Goal: Task Accomplishment & Management: Manage account settings

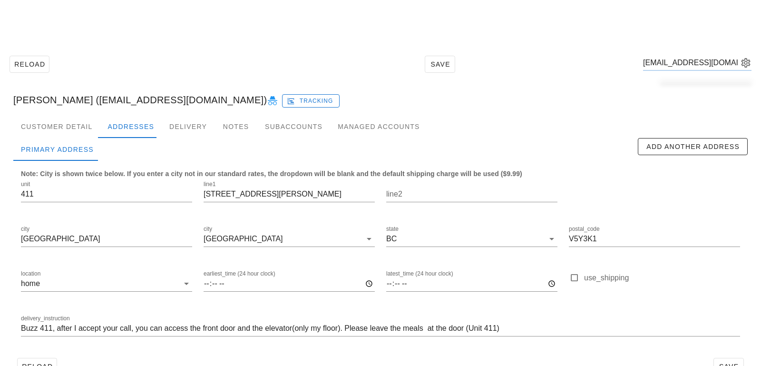
scroll to position [26, 0]
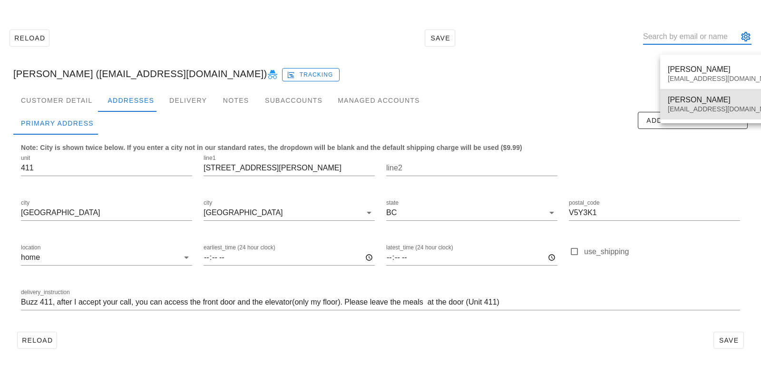
click at [706, 110] on div "[EMAIL_ADDRESS][DOMAIN_NAME]" at bounding box center [724, 109] width 113 height 8
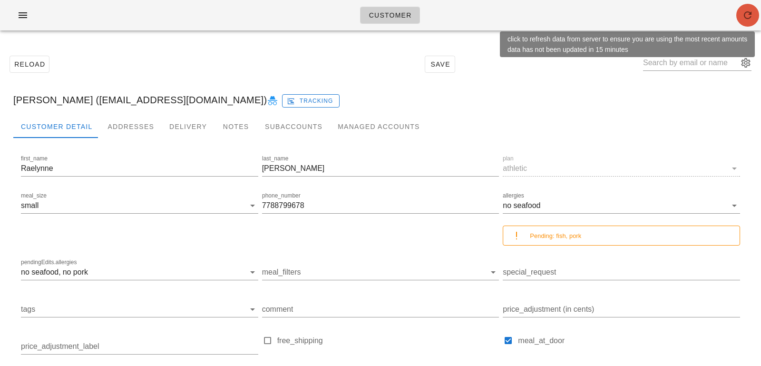
click at [746, 19] on icon "button" at bounding box center [747, 15] width 11 height 11
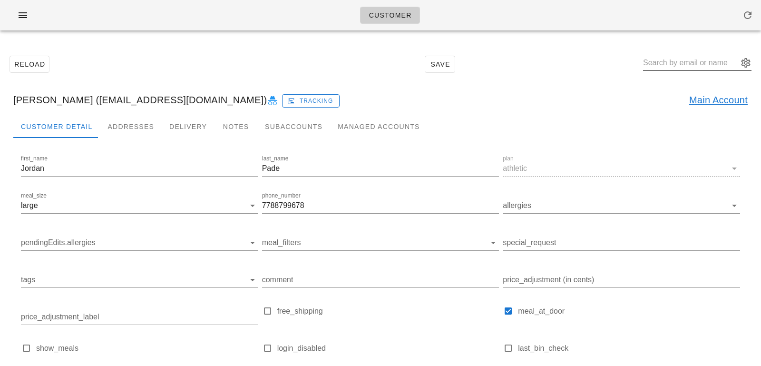
click at [666, 63] on input "text" at bounding box center [690, 62] width 95 height 15
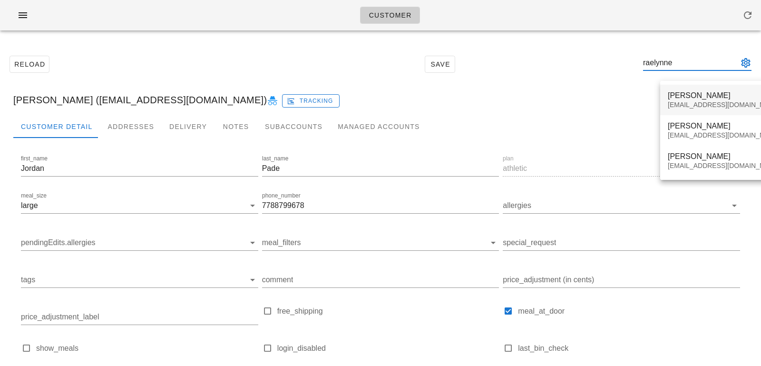
type input "raelynne"
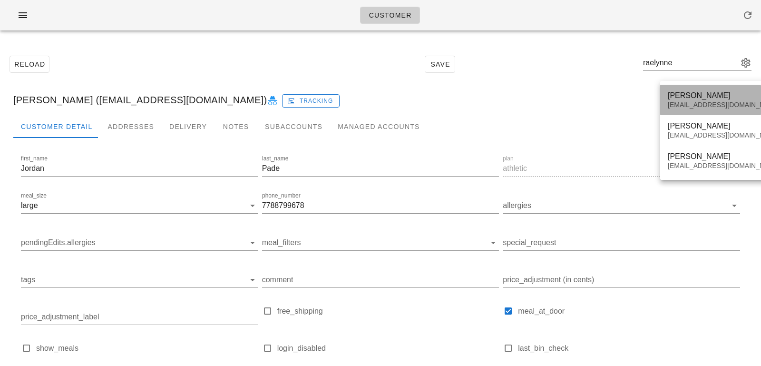
click at [683, 106] on div "[EMAIL_ADDRESS][DOMAIN_NAME]" at bounding box center [724, 105] width 113 height 8
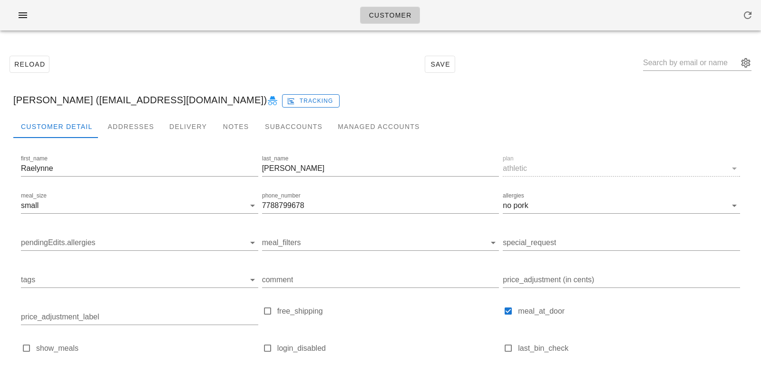
click at [98, 99] on div "Raelynne Wessels (Raelynnejw@hotmail.com) Tracking" at bounding box center [381, 100] width 750 height 30
drag, startPoint x: 98, startPoint y: 99, endPoint x: 205, endPoint y: 100, distance: 107.1
click at [205, 100] on div "Raelynne Wessels (Raelynnejw@hotmail.com) Tracking" at bounding box center [381, 100] width 750 height 30
copy div "[EMAIL_ADDRESS][DOMAIN_NAME]"
click at [144, 95] on div "Raelynne Wessels (Raelynnejw@hotmail.com) Tracking" at bounding box center [381, 100] width 750 height 30
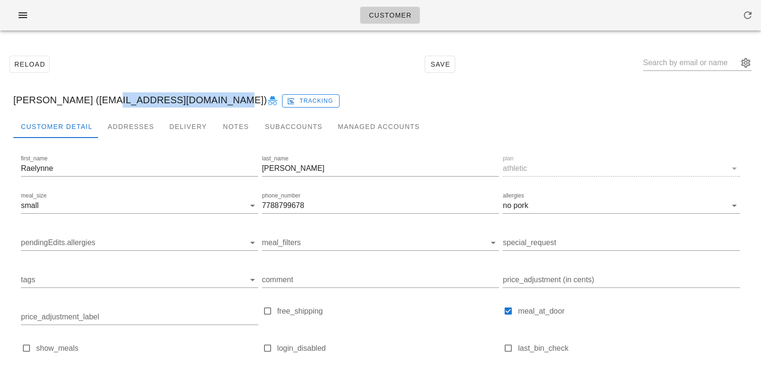
drag, startPoint x: 96, startPoint y: 101, endPoint x: 206, endPoint y: 99, distance: 110.4
click at [206, 99] on div "Raelynne Wessels (Raelynnejw@hotmail.com) Tracking" at bounding box center [381, 100] width 750 height 30
copy div "Raelynnejw@hotmail.com"
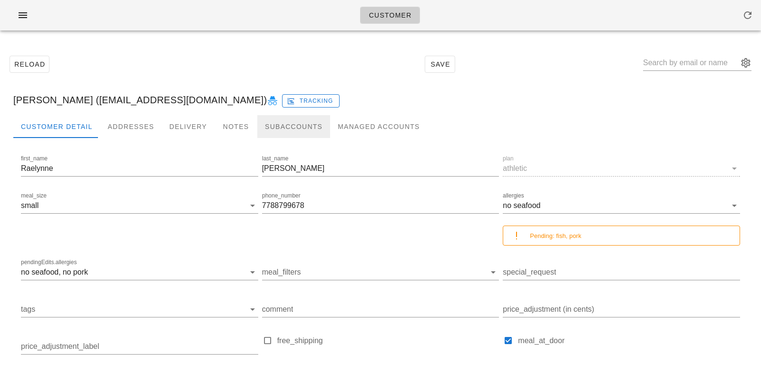
click at [296, 129] on div "Subaccounts" at bounding box center [293, 126] width 73 height 23
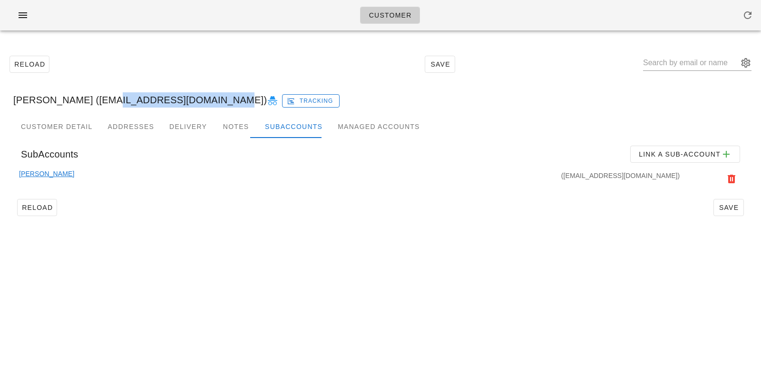
drag, startPoint x: 98, startPoint y: 100, endPoint x: 209, endPoint y: 100, distance: 110.4
click at [209, 100] on div "Raelynne Wessels (Raelynne_w@hotmail.com) Tracking" at bounding box center [381, 100] width 750 height 30
copy div "[EMAIL_ADDRESS][DOMAIN_NAME]"
drag, startPoint x: 576, startPoint y: 175, endPoint x: 677, endPoint y: 176, distance: 100.4
click at [677, 176] on div "(Jordanpade@tinomechanical.com)" at bounding box center [378, 178] width 608 height 21
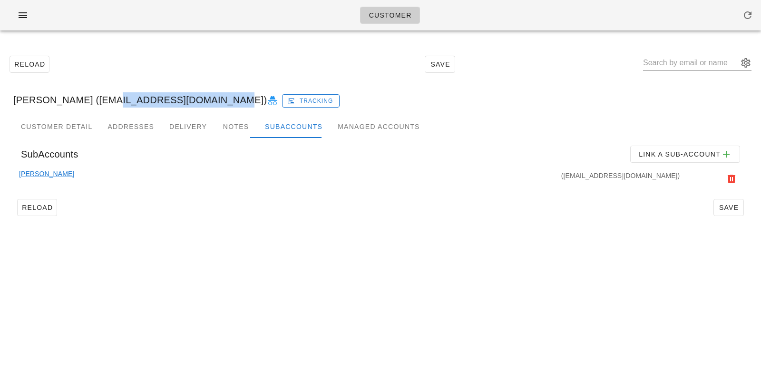
copy div "Jordanpade@tinomechanical.com"
click at [222, 69] on div "Reload Save" at bounding box center [381, 64] width 750 height 41
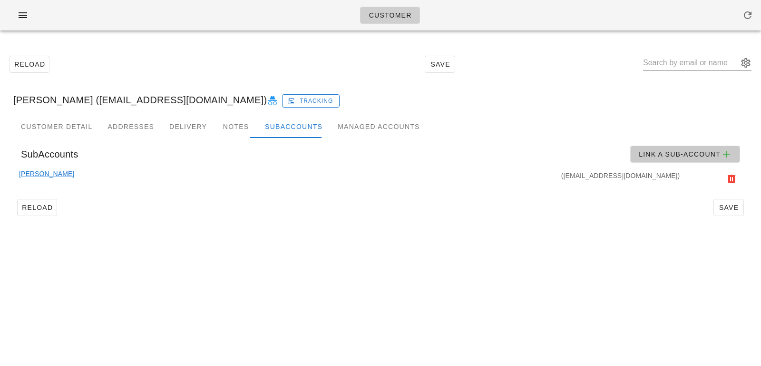
click at [647, 152] on span "Link a sub-account" at bounding box center [686, 153] width 94 height 11
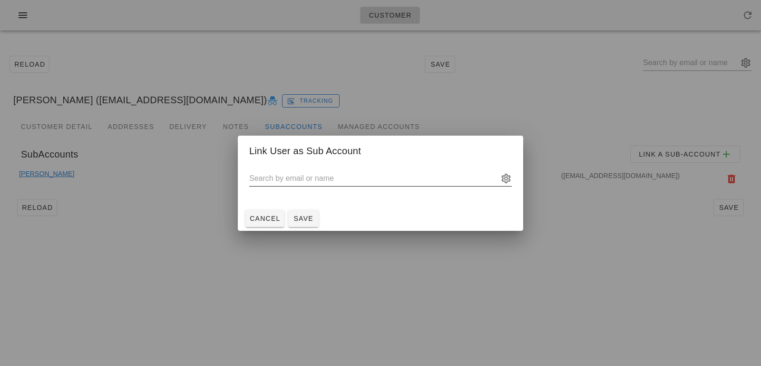
click at [374, 171] on input "text" at bounding box center [373, 178] width 249 height 15
paste input "[EMAIL_ADDRESS][DOMAIN_NAME]"
click at [308, 225] on button "Save" at bounding box center [303, 218] width 30 height 17
type input "[PERSON_NAME] ([EMAIL_ADDRESS][DOMAIN_NAME])"
click at [311, 215] on span "Save" at bounding box center [303, 219] width 23 height 8
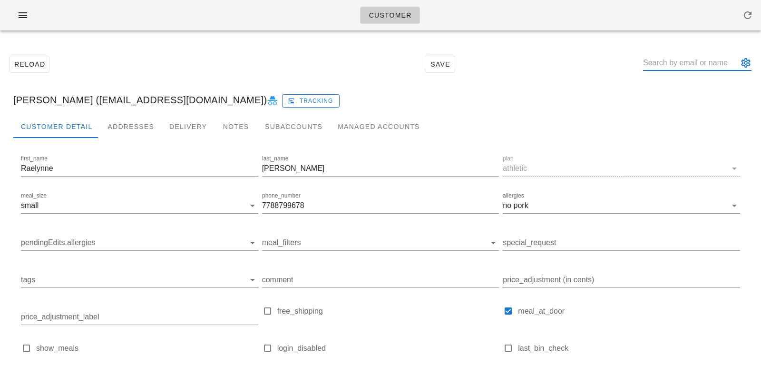
click at [673, 64] on input "text" at bounding box center [690, 62] width 95 height 15
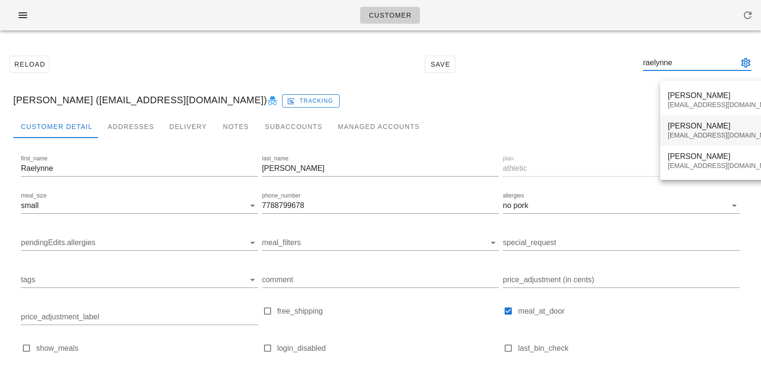
type input "raelynne"
click at [698, 130] on div "[PERSON_NAME] [PERSON_NAME][EMAIL_ADDRESS][DOMAIN_NAME]" at bounding box center [724, 130] width 113 height 29
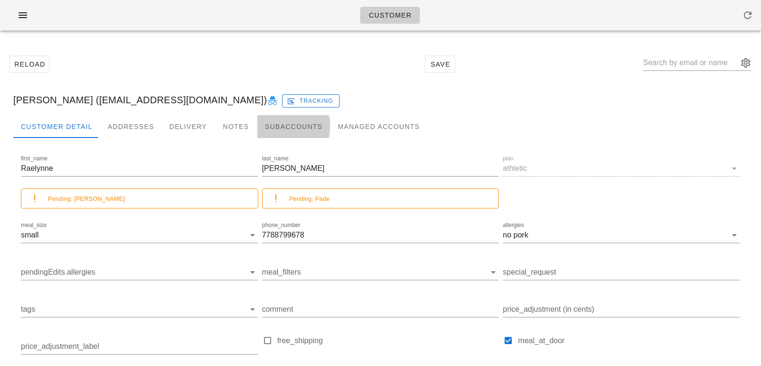
click at [298, 120] on div "Subaccounts" at bounding box center [293, 126] width 73 height 23
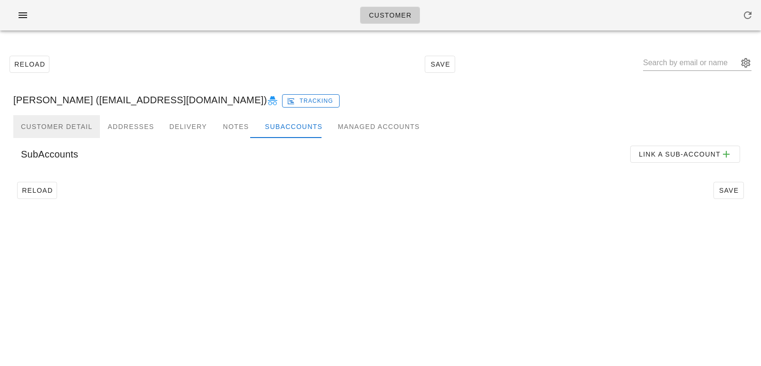
click at [65, 127] on div "Customer Detail" at bounding box center [56, 126] width 87 height 23
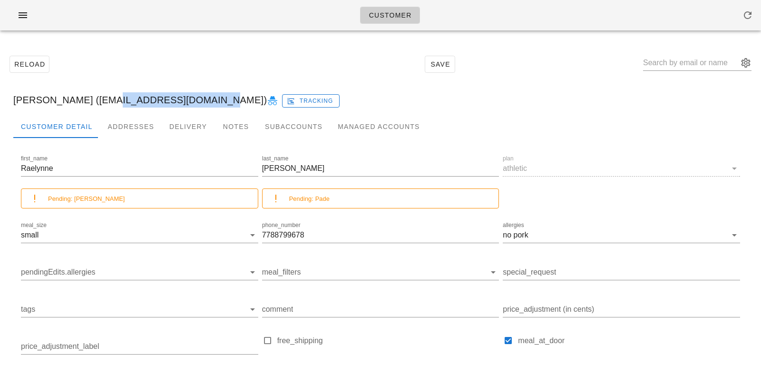
drag, startPoint x: 97, startPoint y: 102, endPoint x: 199, endPoint y: 100, distance: 102.3
click at [199, 100] on div "Raelynne Wessels (Jordanpade@gmail.com) Tracking" at bounding box center [381, 100] width 750 height 30
copy div "Jordanpade@gmail.com"
click at [128, 96] on div "Raelynne Wessels (Jordanpade@gmail.com) Tracking" at bounding box center [381, 100] width 750 height 30
drag, startPoint x: 97, startPoint y: 99, endPoint x: 201, endPoint y: 101, distance: 104.2
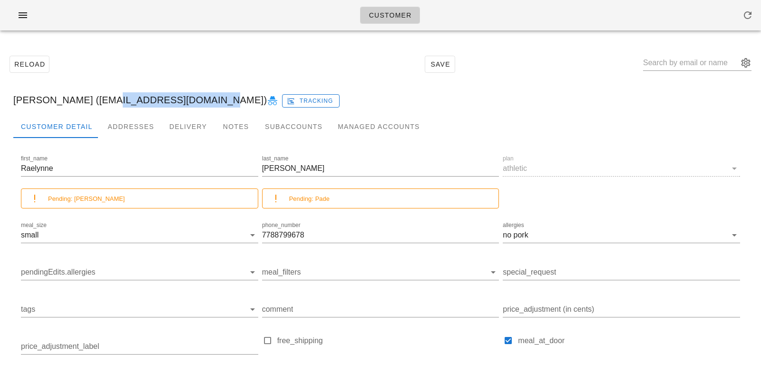
click at [201, 101] on div "Raelynne Wessels (Jordanpade@gmail.com) Tracking" at bounding box center [381, 100] width 750 height 30
copy div "Jordanpade@gmail.com"
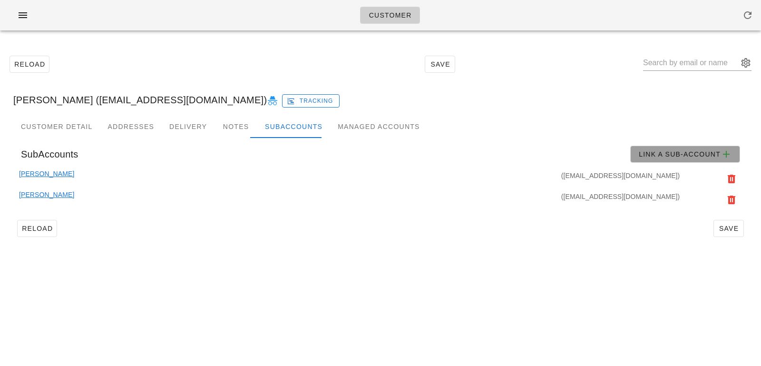
click at [643, 153] on span "Link a sub-account" at bounding box center [686, 153] width 94 height 11
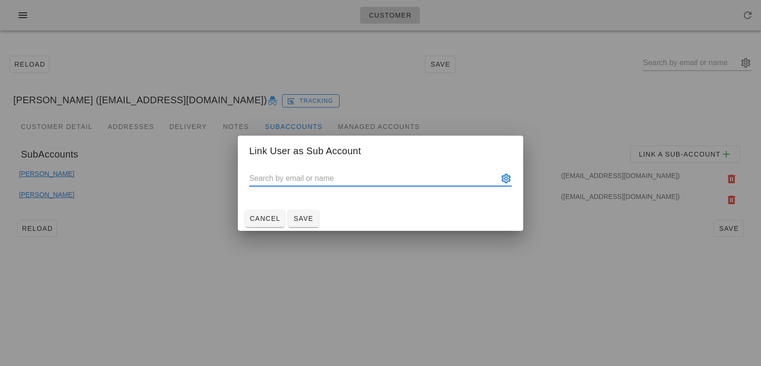
click at [373, 183] on input "text" at bounding box center [373, 178] width 249 height 15
paste input "Jordanpade@gmail.com"
type input "Raelynne Wessels (Jordanpade@gmail.com)"
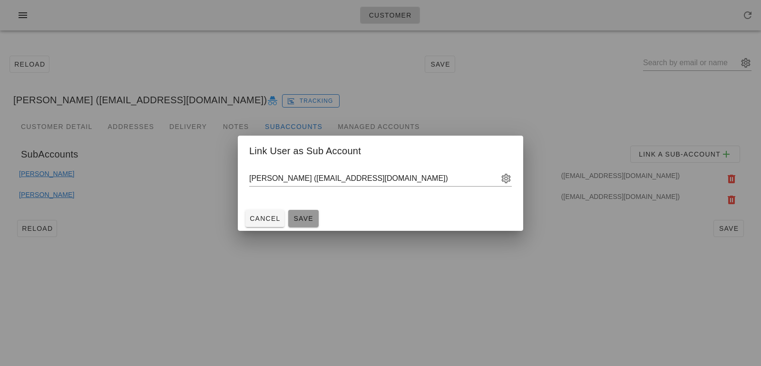
click at [304, 219] on span "Save" at bounding box center [303, 219] width 23 height 8
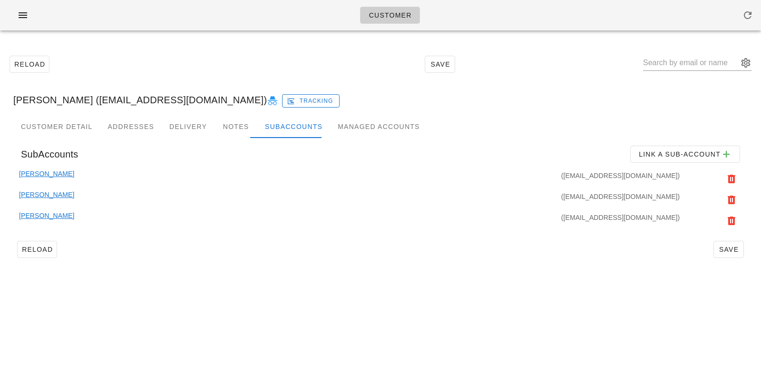
click at [48, 173] on link "[PERSON_NAME]" at bounding box center [46, 178] width 55 height 21
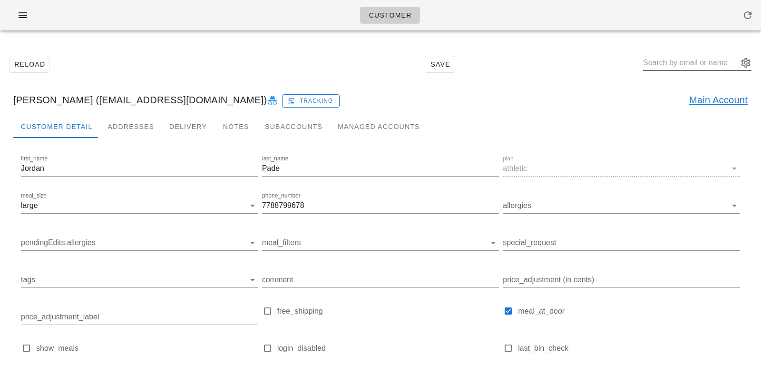
click at [704, 62] on input "text" at bounding box center [690, 62] width 95 height 15
paste input "larissa.gushaty@gmail.com"
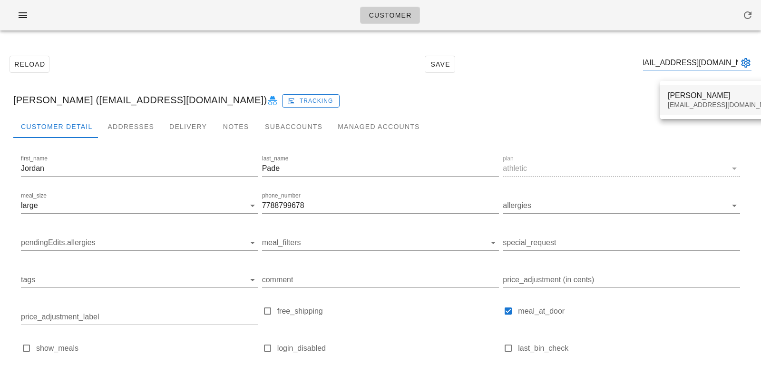
type input "larissa.gushaty@gmail.com"
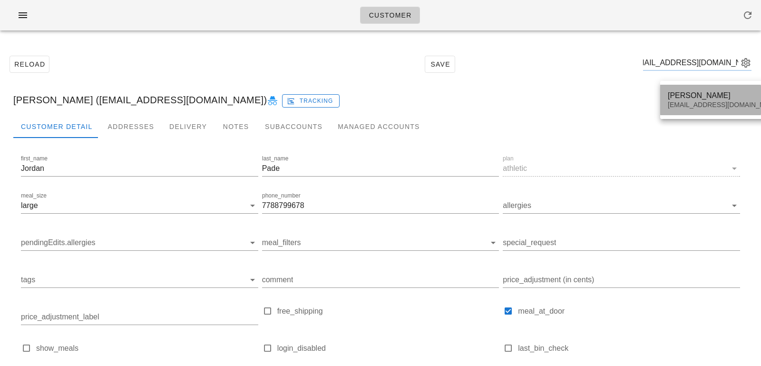
click at [689, 107] on div "larissa.gushaty@gmail.com" at bounding box center [724, 105] width 113 height 8
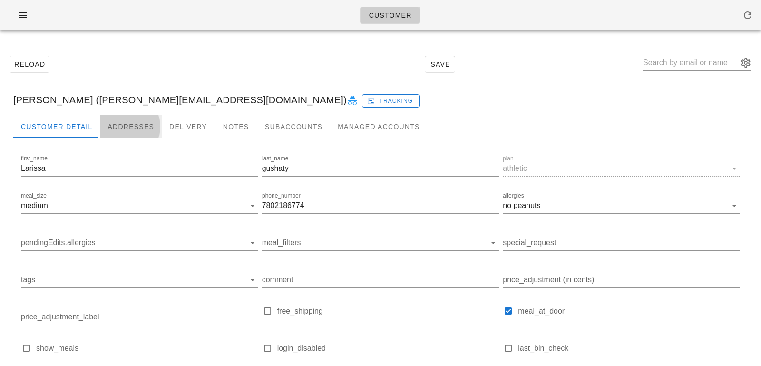
click at [146, 131] on div "Addresses" at bounding box center [131, 126] width 62 height 23
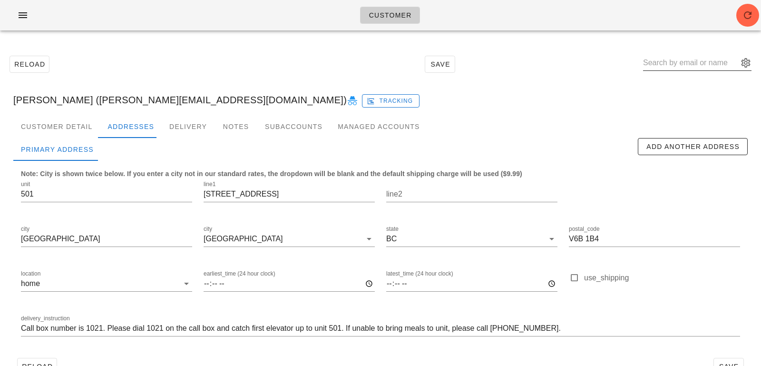
click at [676, 60] on input "text" at bounding box center [690, 62] width 95 height 15
paste input "megsdekok@gmail.com"
type input "megsdekok@gmail.com"
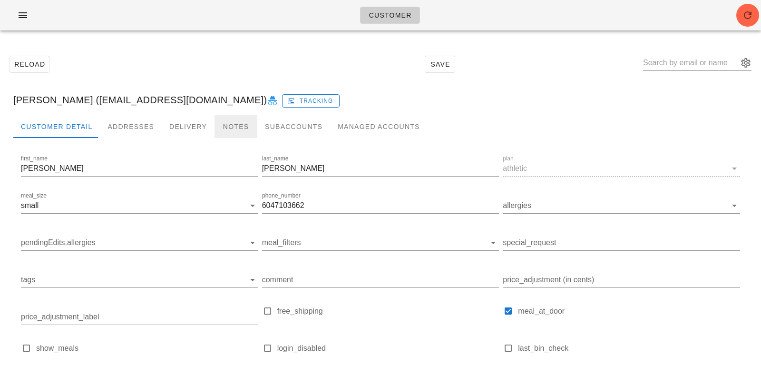
click at [218, 124] on div "Notes" at bounding box center [236, 126] width 43 height 23
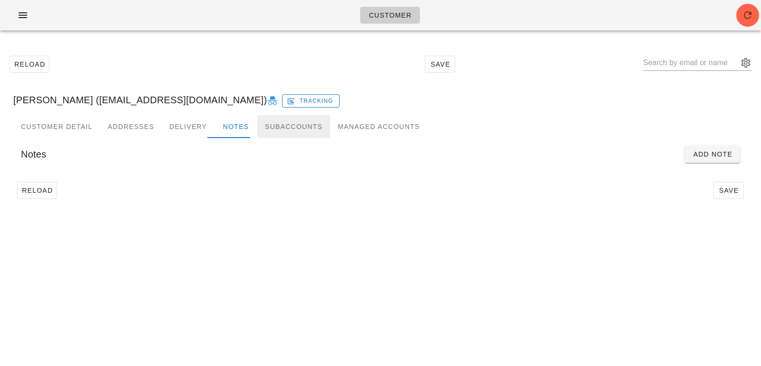
click at [276, 132] on div "Subaccounts" at bounding box center [293, 126] width 73 height 23
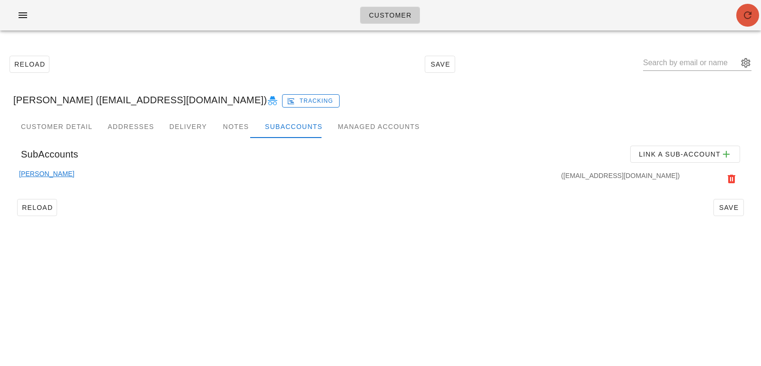
click at [750, 16] on icon "button" at bounding box center [747, 15] width 11 height 11
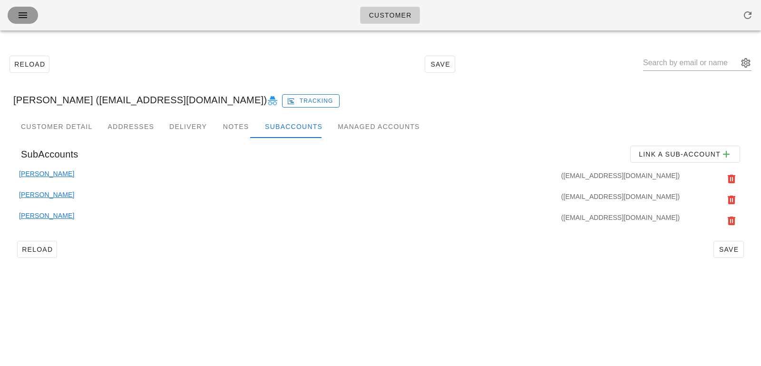
click at [29, 12] on span "button" at bounding box center [22, 15] width 15 height 11
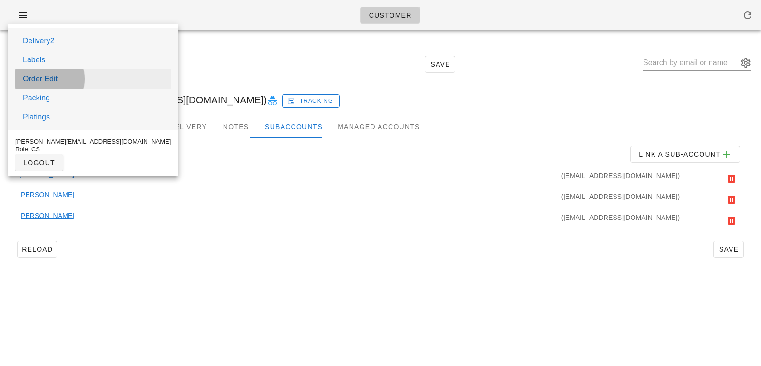
click at [39, 74] on link "Order Edit" at bounding box center [40, 78] width 35 height 11
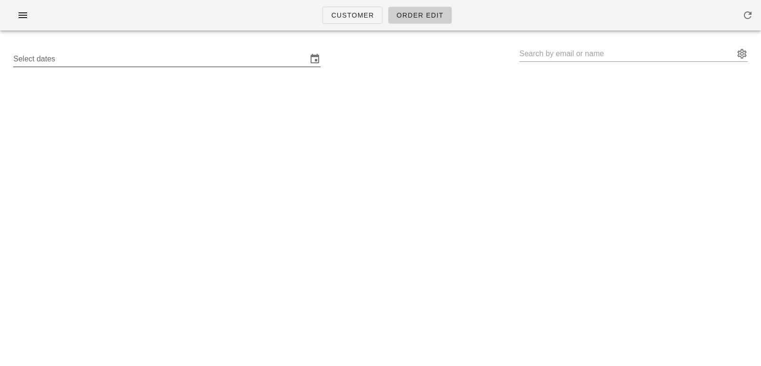
click at [128, 59] on input "Select dates" at bounding box center [160, 58] width 294 height 15
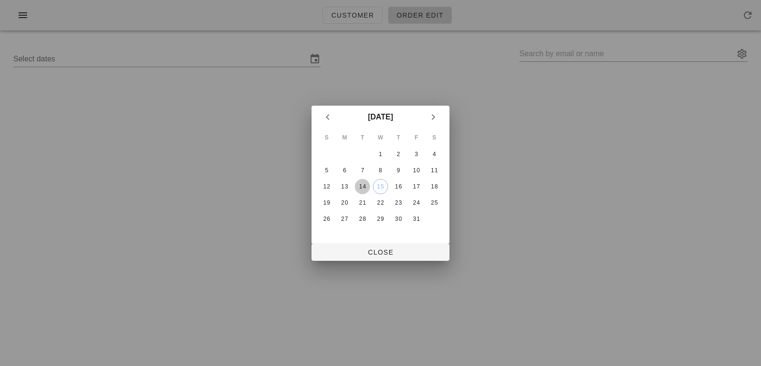
click at [365, 186] on div "14" at bounding box center [362, 186] width 15 height 7
click at [362, 252] on span "Close" at bounding box center [380, 252] width 123 height 8
type input "Sunday October 12 - Saturday October 18"
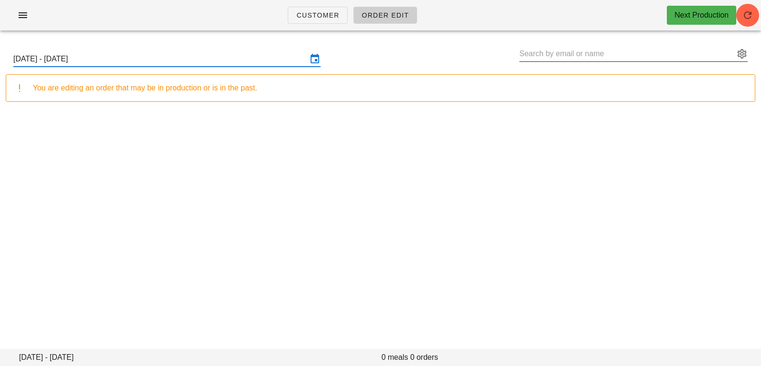
click at [604, 59] on input "text" at bounding box center [627, 53] width 215 height 15
paste input "[PERSON_NAME][EMAIL_ADDRESS][PERSON_NAME][DOMAIN_NAME]"
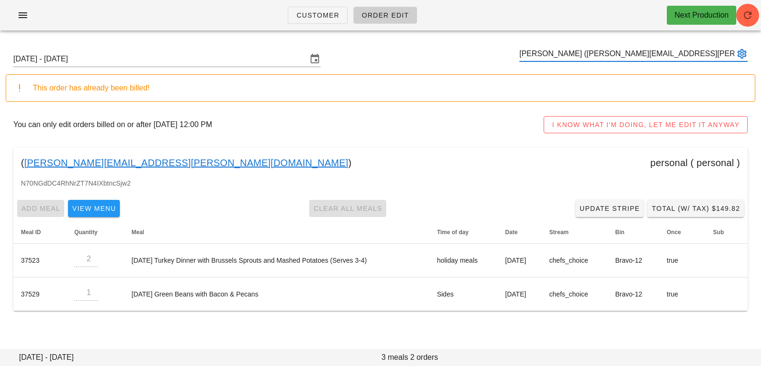
type input "[PERSON_NAME] ([PERSON_NAME][EMAIL_ADDRESS][PERSON_NAME][DOMAIN_NAME])"
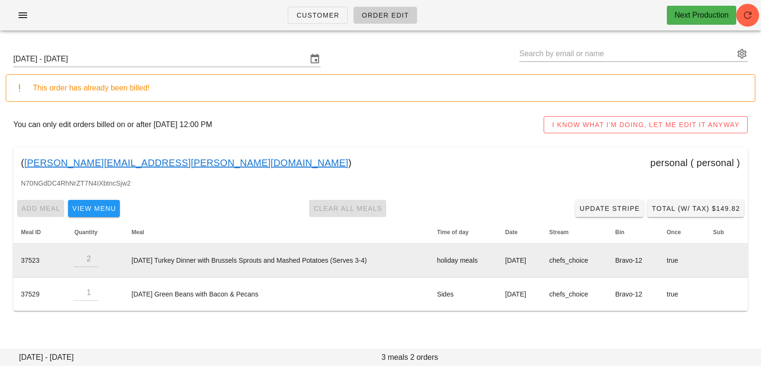
drag, startPoint x: 123, startPoint y: 260, endPoint x: 386, endPoint y: 262, distance: 263.1
click at [386, 262] on td "Thanksgiving Turkey Dinner with Brussels Sprouts and Mashed Potatoes (Serves 3-…" at bounding box center [276, 261] width 305 height 34
copy td "Thanksgiving Turkey Dinner with Brussels Sprouts and Mashed Potatoes (Serves 3-…"
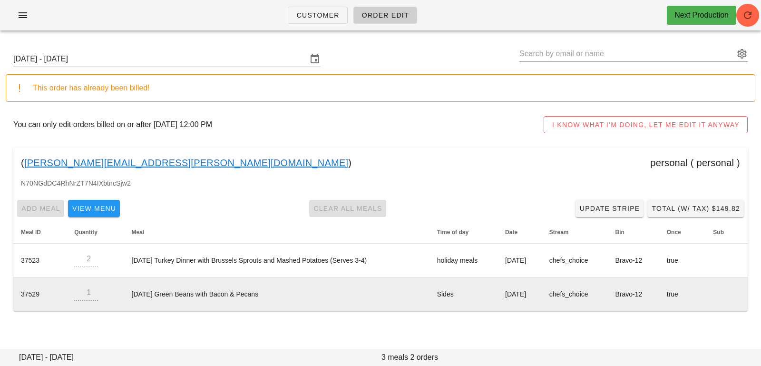
drag, startPoint x: 126, startPoint y: 292, endPoint x: 307, endPoint y: 295, distance: 181.3
click at [307, 295] on td "Thanksgiving Green Beans with Bacon & Pecans" at bounding box center [276, 293] width 305 height 33
copy td "Thanksgiving Green Beans with Bacon & Pecans"
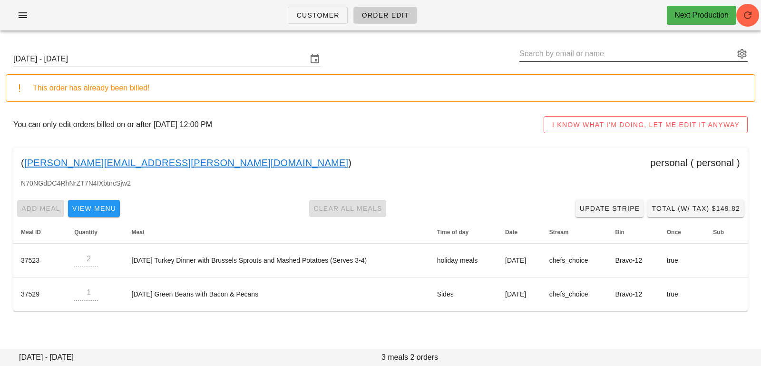
click at [559, 51] on input "text" at bounding box center [627, 53] width 215 height 15
paste input "[EMAIL_ADDRESS][DOMAIN_NAME]"
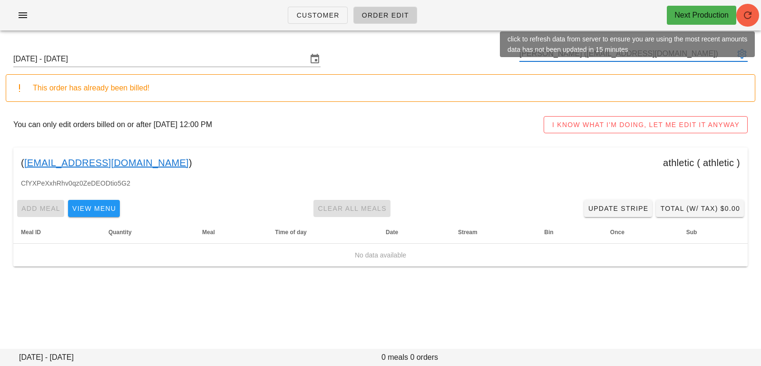
type input "[PERSON_NAME] ([EMAIL_ADDRESS][DOMAIN_NAME])"
click at [750, 18] on icon "button" at bounding box center [747, 15] width 11 height 11
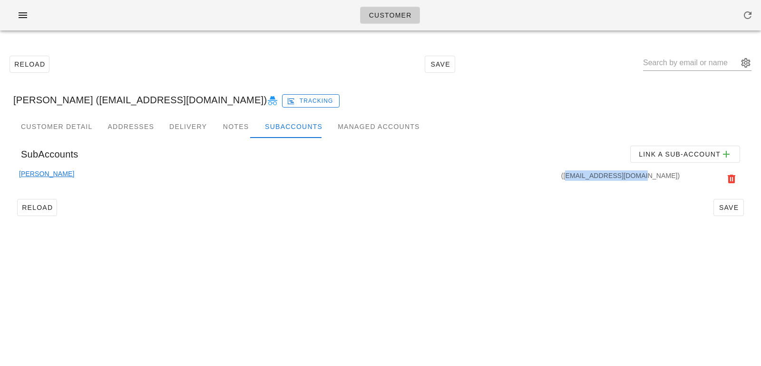
drag, startPoint x: 678, startPoint y: 174, endPoint x: 609, endPoint y: 173, distance: 68.5
click at [609, 173] on div "(bmhall89@hotmail.com)" at bounding box center [378, 178] width 608 height 21
copy div "bmhall89@hotmail.com"
click at [661, 65] on input "text" at bounding box center [690, 62] width 95 height 15
paste input "chelsey.maher@ubc.ca"
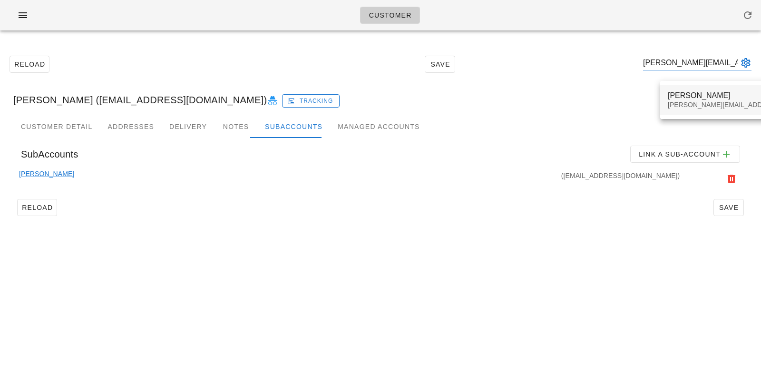
type input "chelsey.maher@ubc.ca"
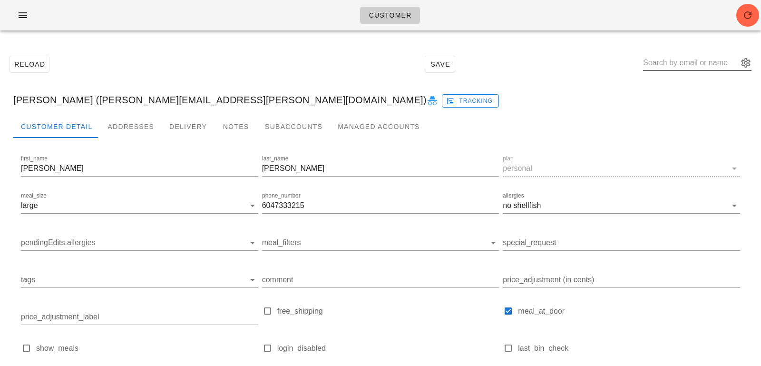
click at [701, 67] on input "text" at bounding box center [690, 62] width 95 height 15
paste input "n.heiberg@hotmail.com"
type input "n.heiberg@hotmail.com"
click at [748, 29] on div "Customer" at bounding box center [380, 15] width 761 height 30
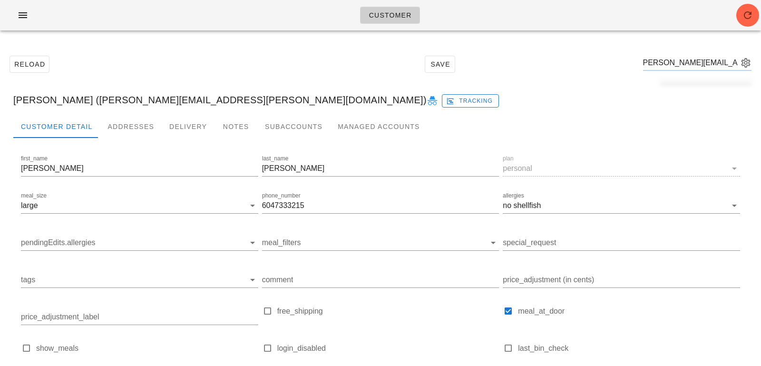
scroll to position [0, 0]
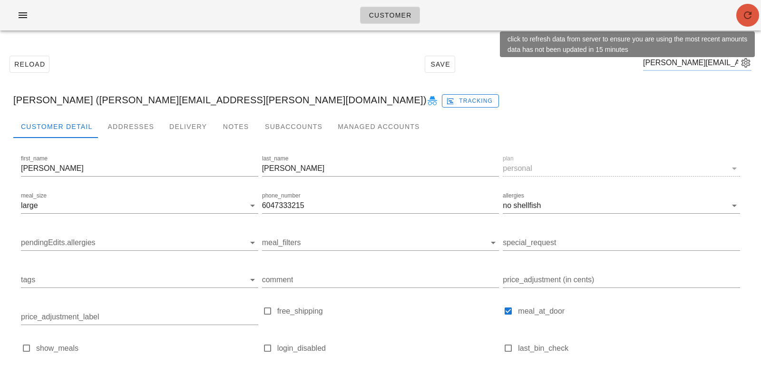
click at [747, 20] on icon "button" at bounding box center [747, 15] width 11 height 11
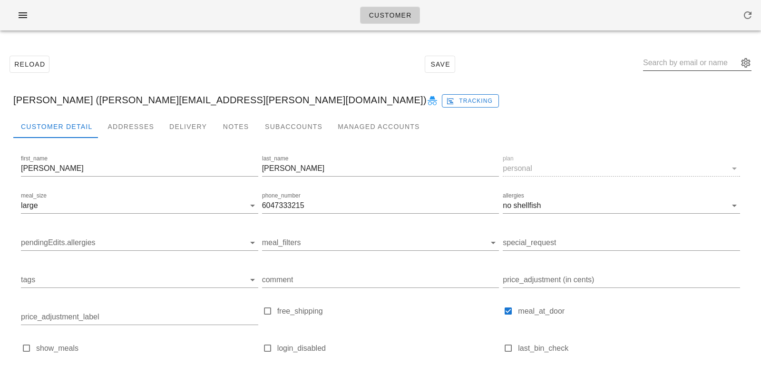
click at [687, 59] on input "text" at bounding box center [690, 62] width 95 height 15
paste input "[PERSON_NAME][EMAIL_ADDRESS][DOMAIN_NAME]"
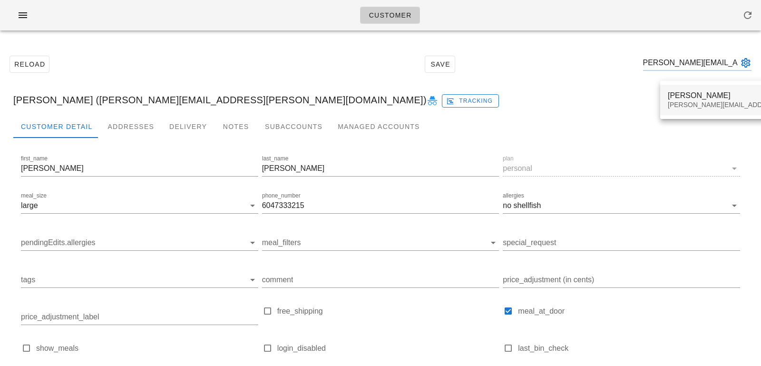
type input "[PERSON_NAME][EMAIL_ADDRESS][DOMAIN_NAME]"
click at [686, 103] on div "[PERSON_NAME][EMAIL_ADDRESS][DOMAIN_NAME]" at bounding box center [751, 105] width 167 height 8
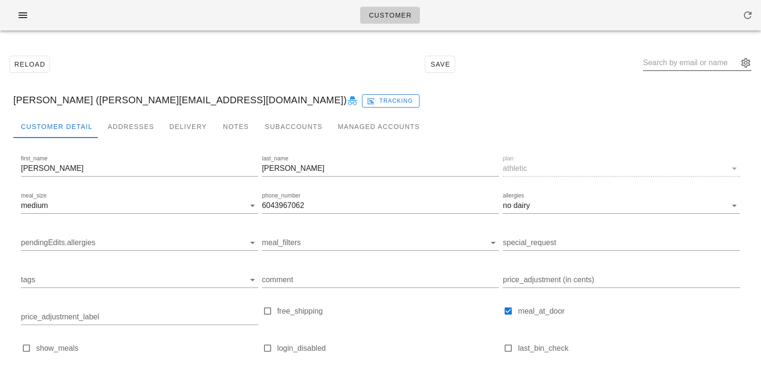
click at [698, 65] on input "text" at bounding box center [690, 62] width 95 height 15
paste input "Missnatsully@gmail.com"
type input "Missnatsully@gmail.com"
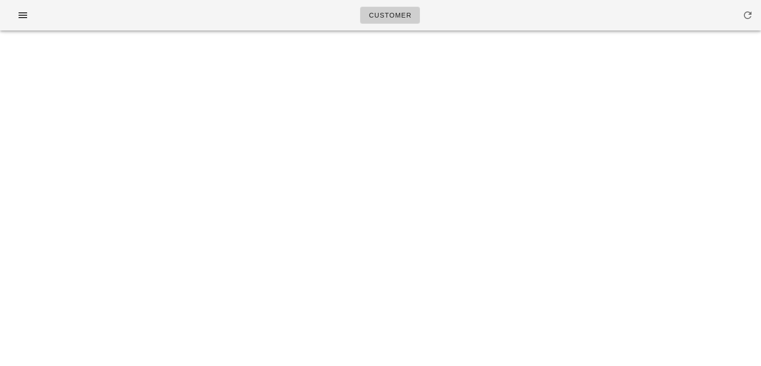
click at [704, 106] on div "Customer Something unexpected happened. Please refresh the page and check your …" at bounding box center [380, 183] width 761 height 366
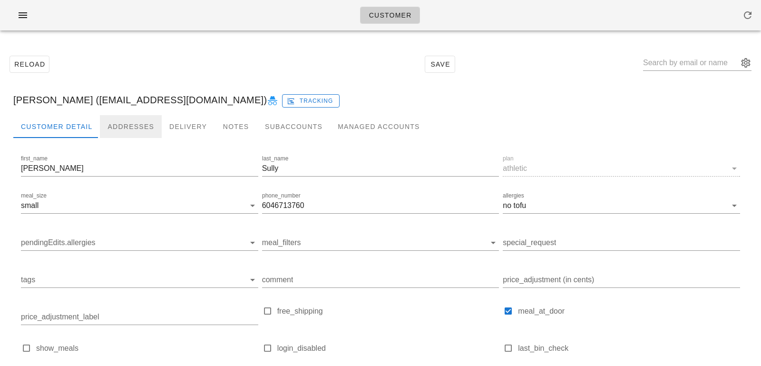
click at [141, 123] on div "Addresses" at bounding box center [131, 126] width 62 height 23
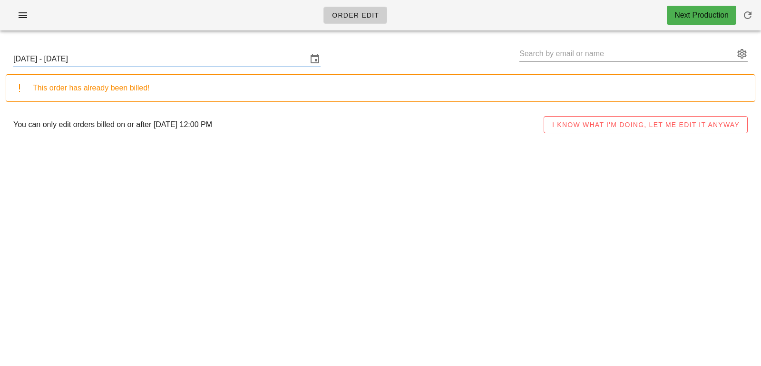
click at [201, 59] on input "[DATE] - [DATE]" at bounding box center [160, 58] width 294 height 15
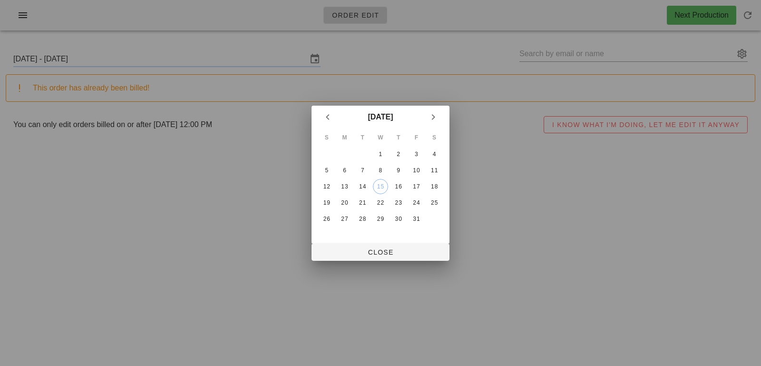
type input "[PERSON_NAME] ([EMAIL_ADDRESS][DOMAIN_NAME])"
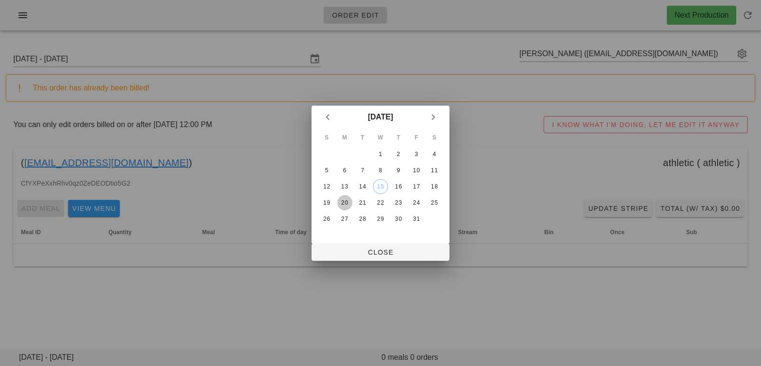
click at [344, 202] on div "20" at bounding box center [344, 202] width 15 height 7
click at [351, 259] on button "Close" at bounding box center [381, 252] width 138 height 17
type input "[DATE] - [DATE]"
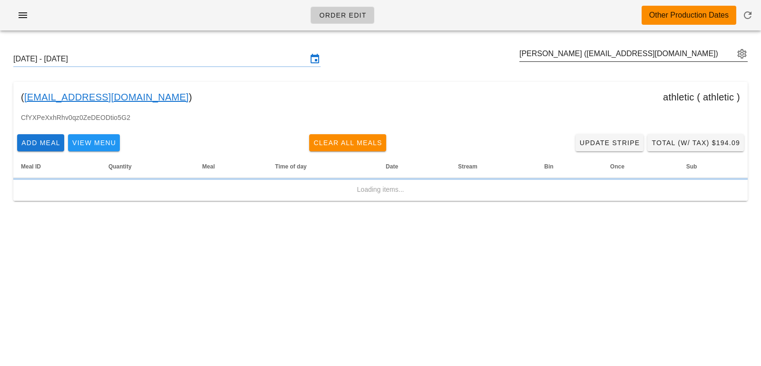
click at [743, 52] on button "appended action" at bounding box center [742, 53] width 11 height 11
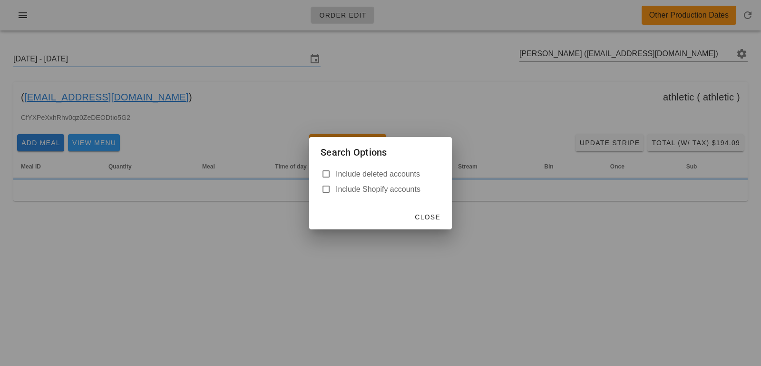
click at [451, 77] on div at bounding box center [380, 183] width 761 height 366
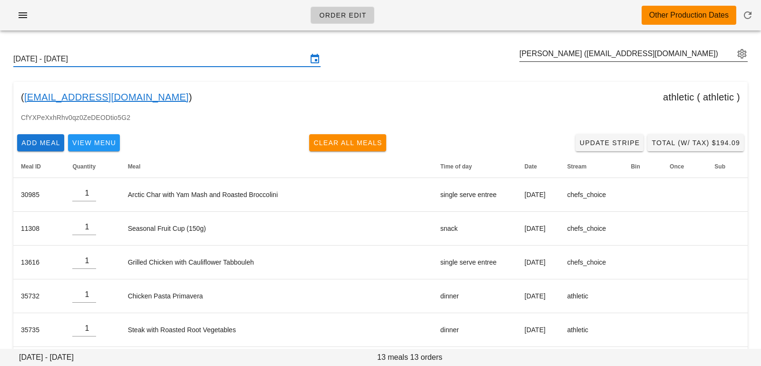
click at [743, 49] on button "appended action" at bounding box center [742, 53] width 11 height 11
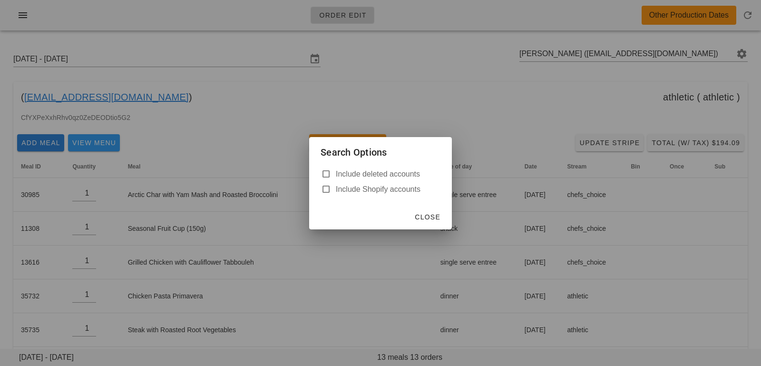
click at [395, 174] on label "Include deleted accounts" at bounding box center [388, 174] width 105 height 10
checkbox input "true"
click at [439, 226] on div "Close" at bounding box center [380, 217] width 143 height 25
click at [436, 223] on button "Close" at bounding box center [428, 216] width 34 height 17
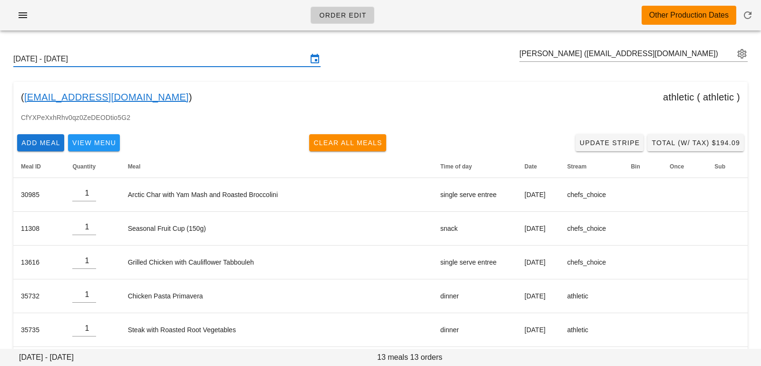
click at [678, 45] on div "Sunday October 19 - Saturday October 25 Natasha Sully (Missnatsully@gmail.com)" at bounding box center [381, 59] width 750 height 30
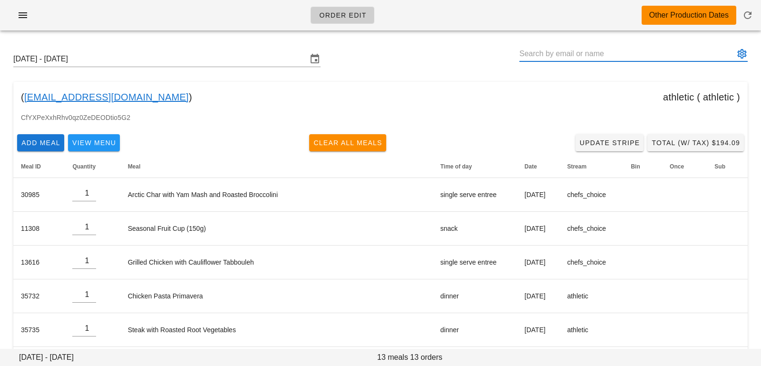
click at [674, 58] on input "text" at bounding box center [627, 53] width 215 height 15
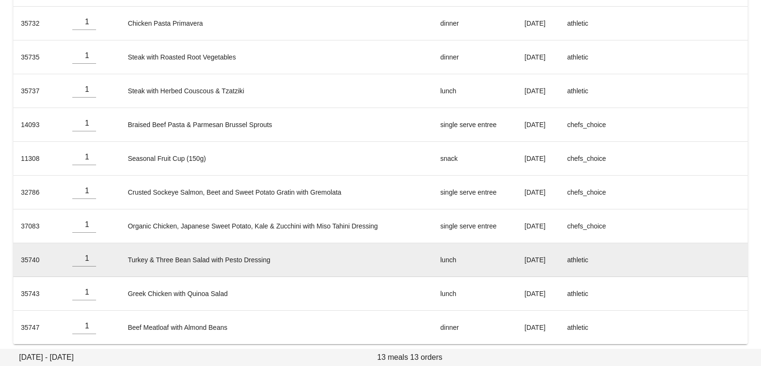
scroll to position [276, 0]
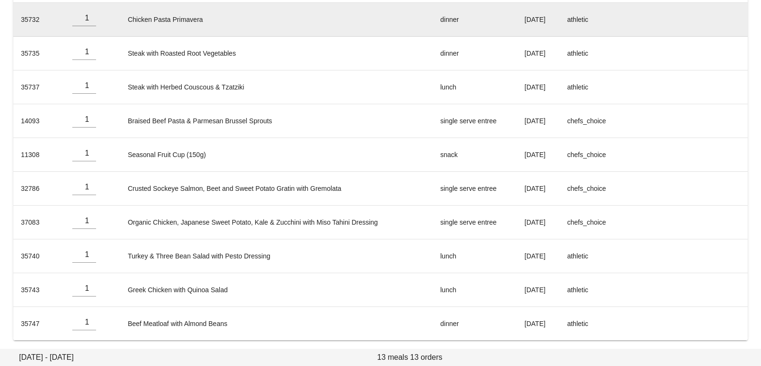
type input "Natasha Sully (Missnatsully@gmail.com)"
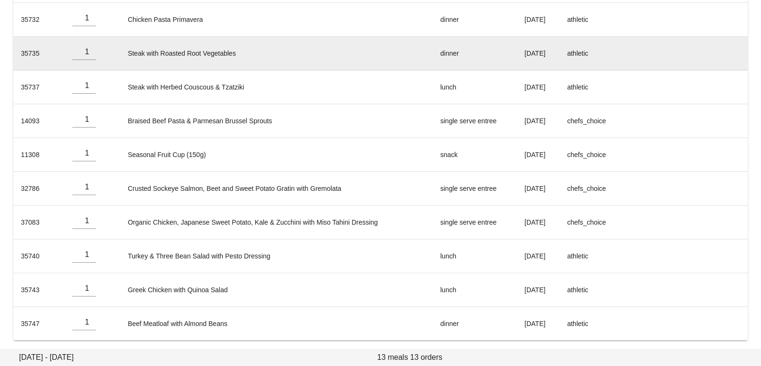
scroll to position [0, 0]
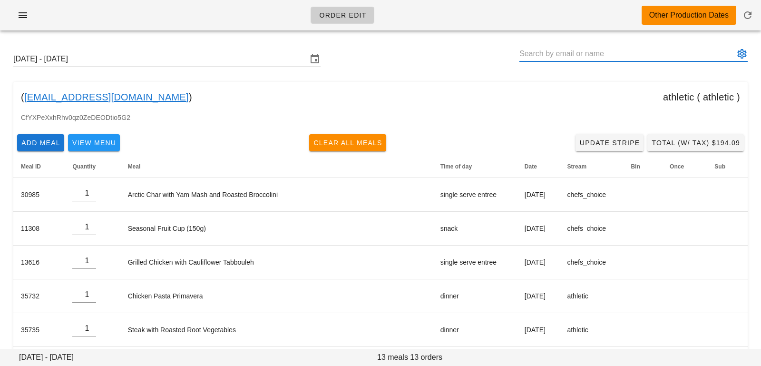
click at [567, 51] on input "text" at bounding box center [627, 53] width 215 height 15
paste input "riad.rasheed@gmail.com"
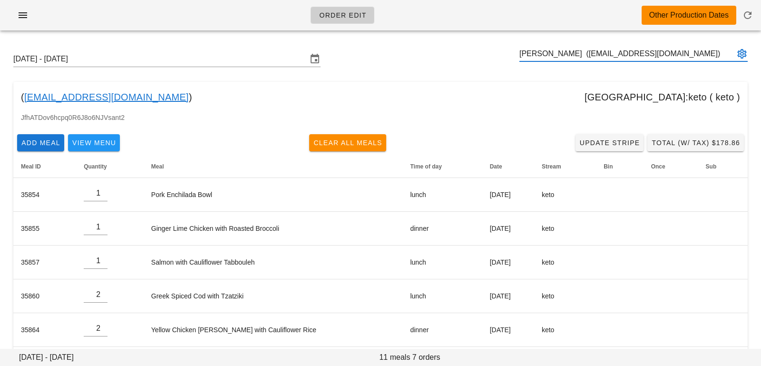
type input "Riad Rasheed (riad.rasheed@gmail.com)"
click at [217, 61] on input "Sunday October 19 - Saturday October 25" at bounding box center [160, 58] width 294 height 15
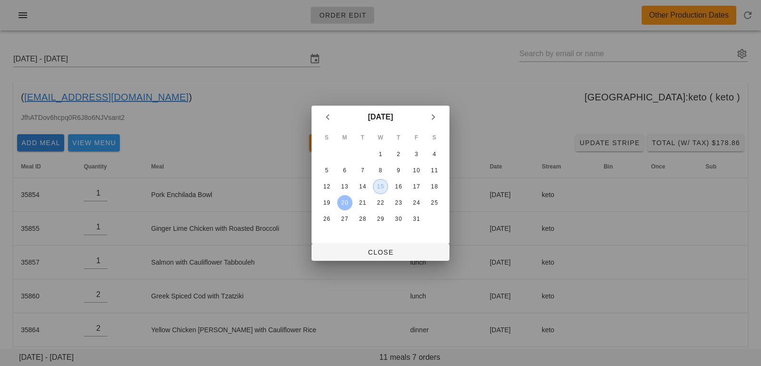
click at [383, 187] on div "15" at bounding box center [380, 186] width 14 height 7
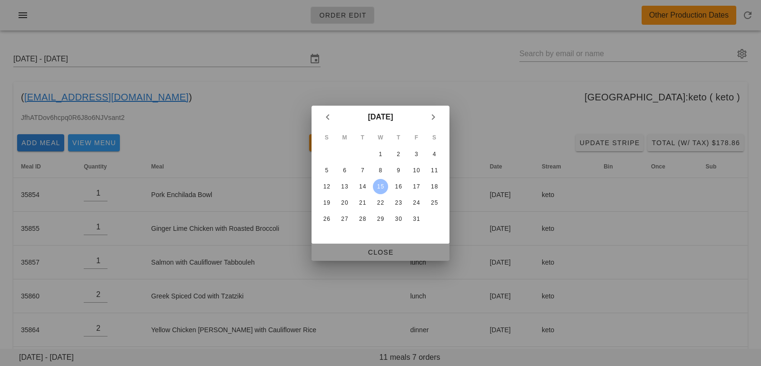
click at [382, 252] on span "Close" at bounding box center [380, 252] width 123 height 8
type input "[DATE] - [DATE]"
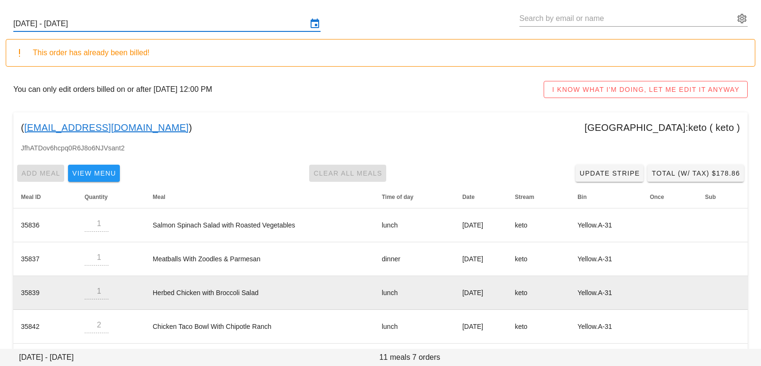
scroll to position [140, 0]
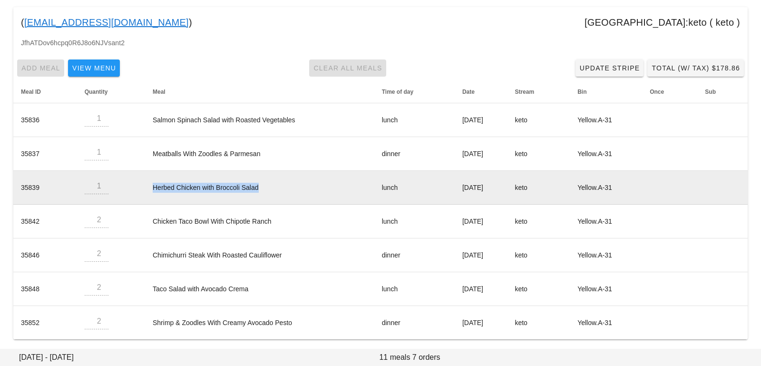
drag, startPoint x: 142, startPoint y: 185, endPoint x: 276, endPoint y: 185, distance: 134.6
click at [277, 186] on td "Herbed Chicken with Broccoli Salad" at bounding box center [259, 188] width 229 height 34
copy td "Herbed Chicken with Broccoli Salad"
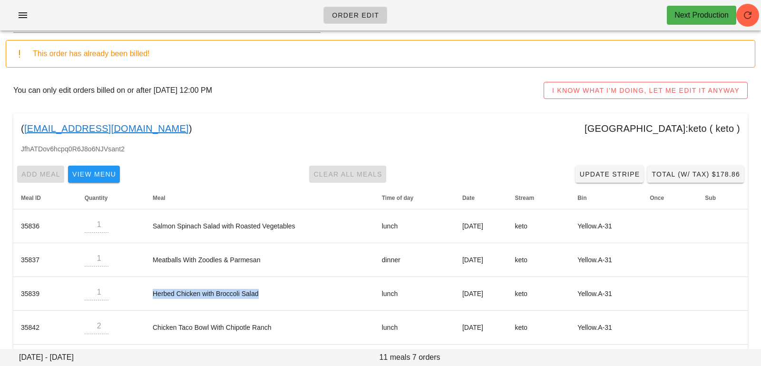
scroll to position [0, 0]
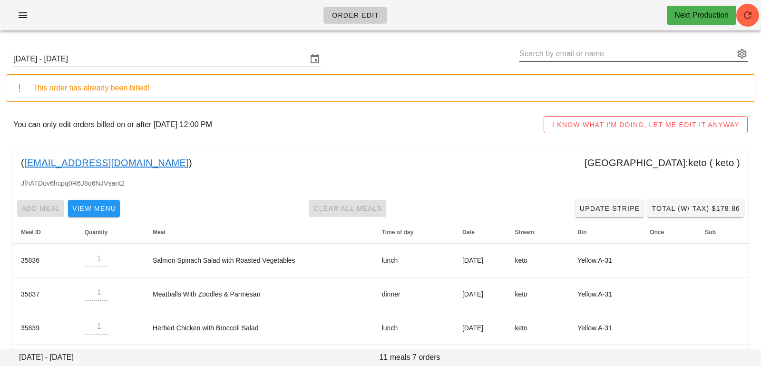
click at [570, 53] on input "text" at bounding box center [627, 53] width 215 height 15
paste input "[EMAIL_ADDRESS][DOMAIN_NAME]"
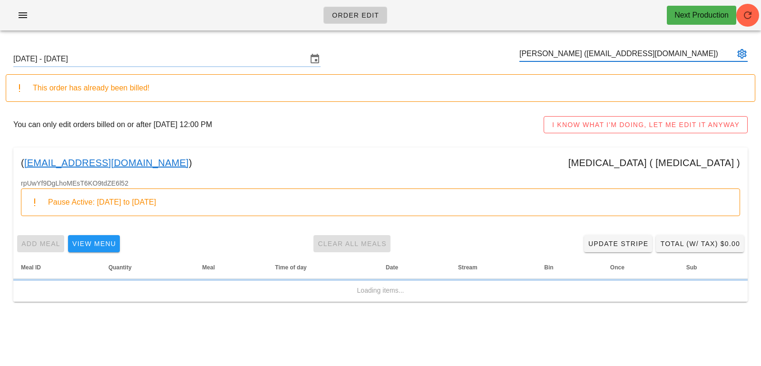
type input "[PERSON_NAME] ([EMAIL_ADDRESS][DOMAIN_NAME])"
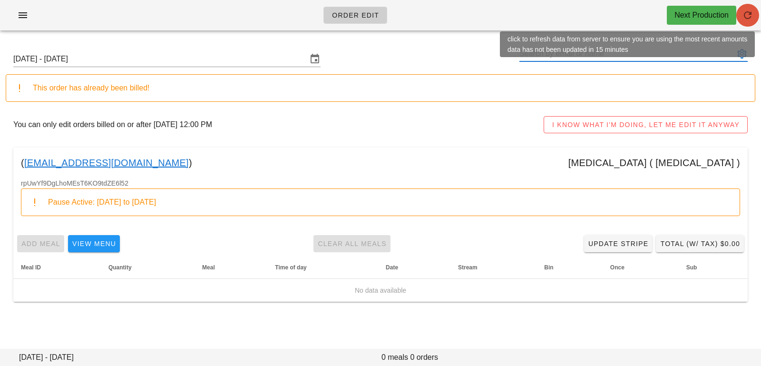
click at [744, 11] on icon "button" at bounding box center [747, 15] width 11 height 11
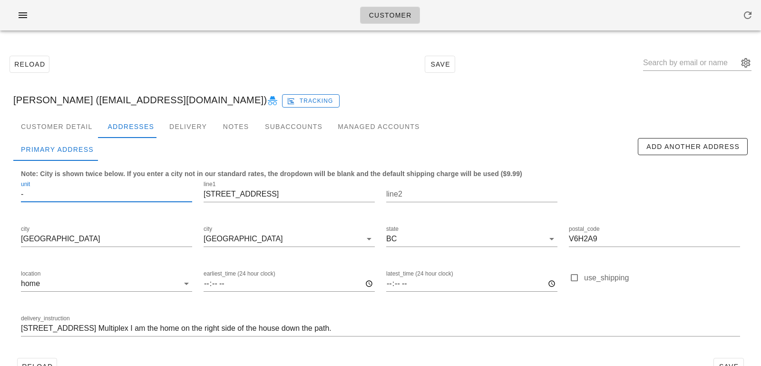
drag, startPoint x: 115, startPoint y: 192, endPoint x: 0, endPoint y: 196, distance: 115.2
click at [0, 196] on div "Reload Save [PERSON_NAME] ([EMAIL_ADDRESS][DOMAIN_NAME]) Tracking Customer Deta…" at bounding box center [380, 215] width 761 height 354
click at [226, 193] on input "1228 w 26 ave" at bounding box center [289, 194] width 171 height 15
click at [246, 193] on input "1228 W 26 ave" at bounding box center [289, 194] width 171 height 15
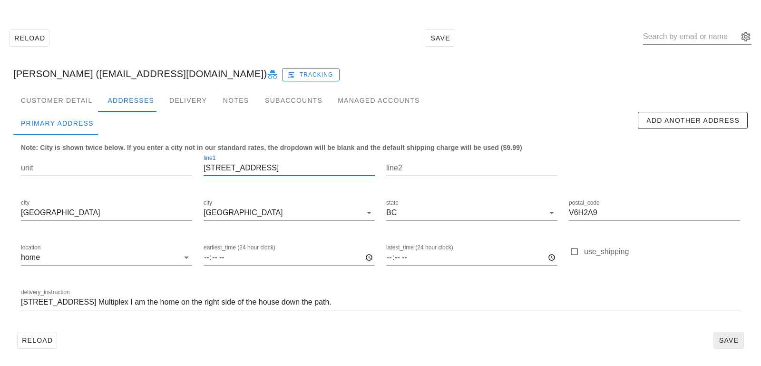
type input "1228 W 26 Ave"
click at [729, 336] on span "Save" at bounding box center [729, 340] width 22 height 8
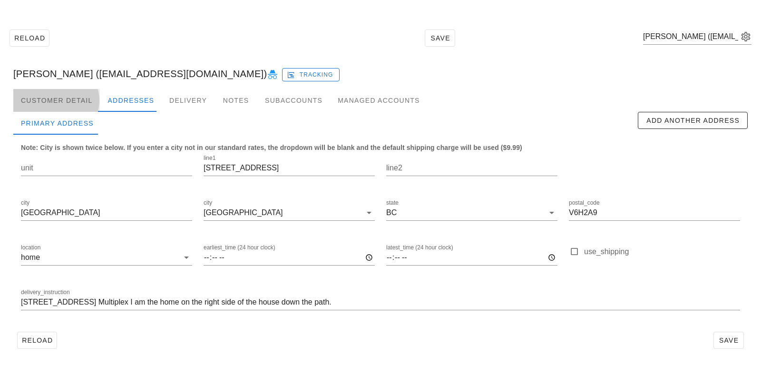
click at [65, 99] on div "Customer Detail" at bounding box center [56, 100] width 87 height 23
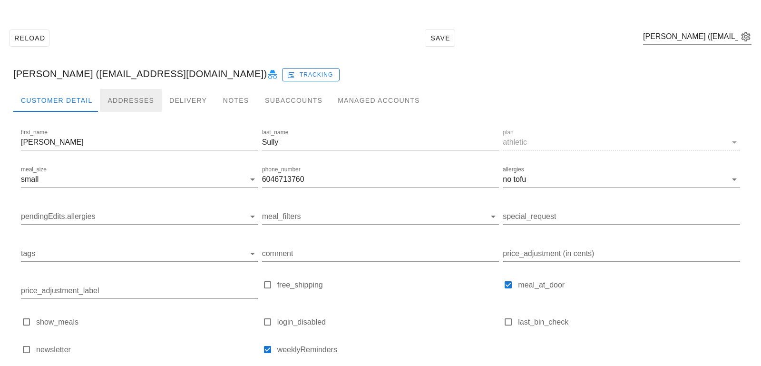
click at [124, 98] on div "Addresses" at bounding box center [131, 100] width 62 height 23
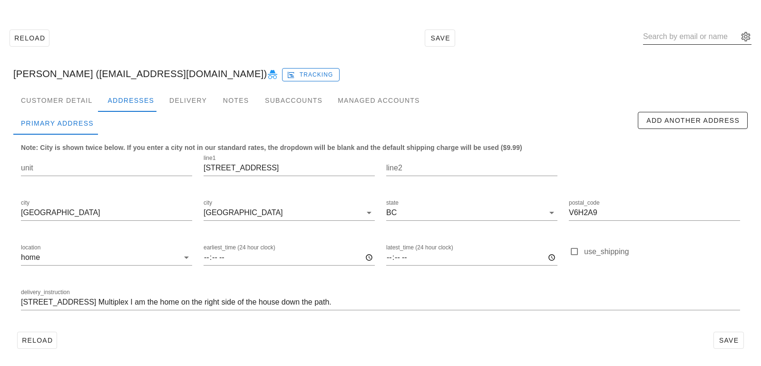
click at [701, 30] on input "text" at bounding box center [690, 36] width 95 height 15
paste input "riad.rasheed@gmail.com"
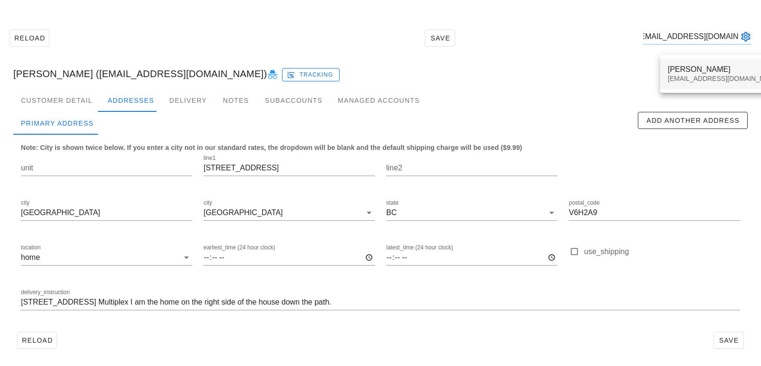
type input "riad.rasheed@gmail.com"
click at [684, 83] on div "Riad Rasheed riad.rasheed@gmail.com" at bounding box center [724, 73] width 113 height 29
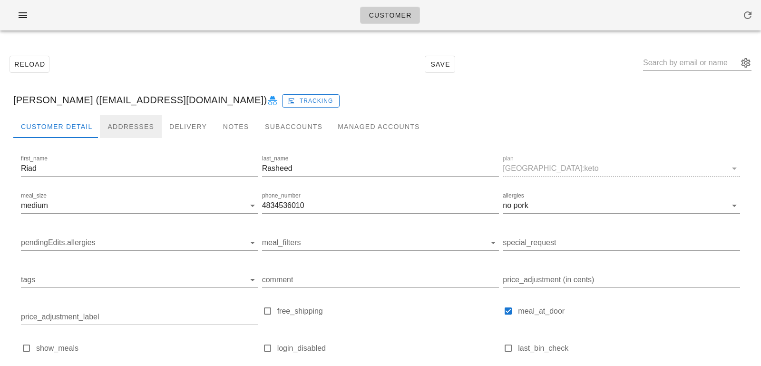
click at [124, 131] on div "Addresses" at bounding box center [131, 126] width 62 height 23
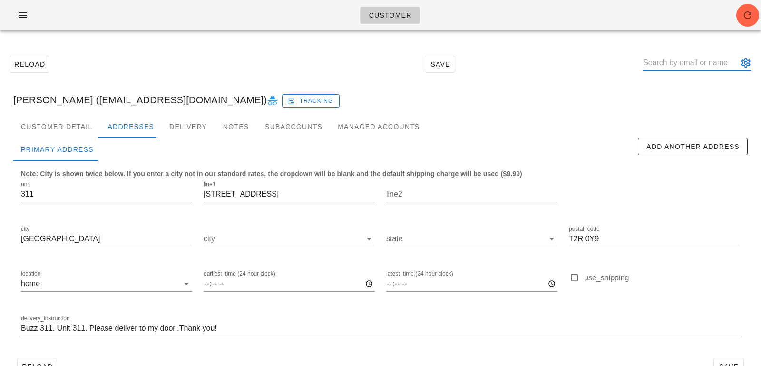
click at [687, 65] on input "text" at bounding box center [690, 62] width 95 height 15
paste input "[EMAIL_ADDRESS][DOMAIN_NAME]"
type input "[EMAIL_ADDRESS][DOMAIN_NAME]"
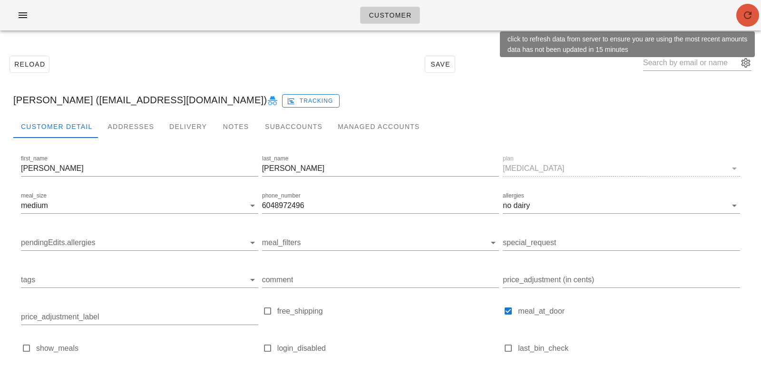
click at [752, 21] on button "button" at bounding box center [748, 15] width 23 height 23
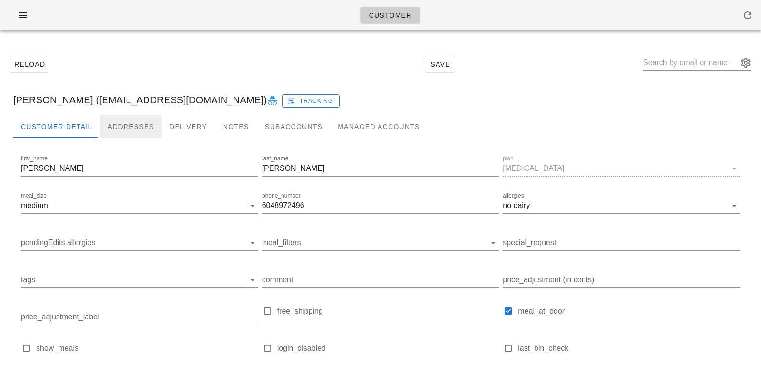
click at [106, 129] on div "Addresses" at bounding box center [131, 126] width 62 height 23
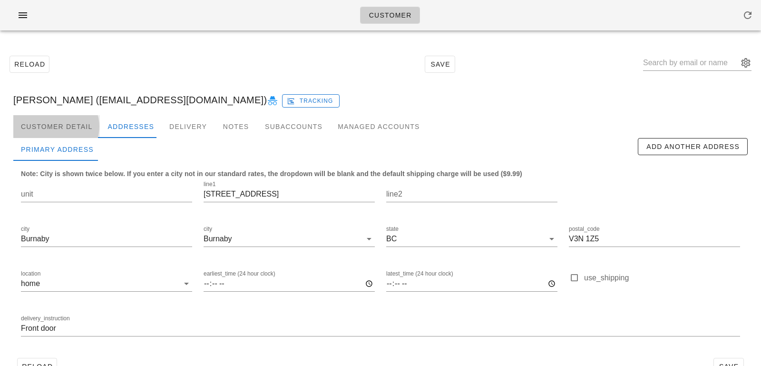
click at [75, 125] on div "Customer Detail" at bounding box center [56, 126] width 87 height 23
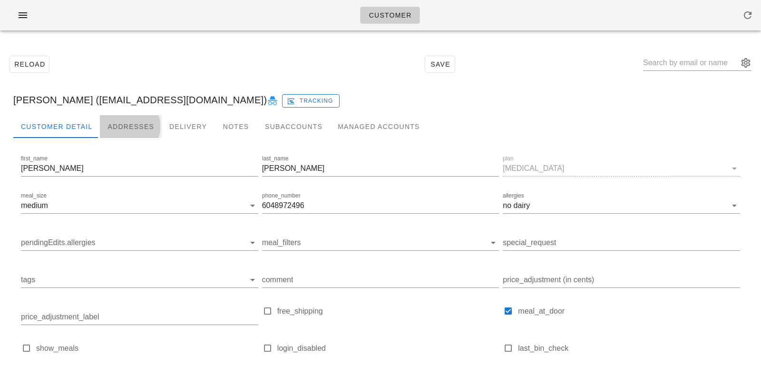
click at [133, 120] on div "Addresses" at bounding box center [131, 126] width 62 height 23
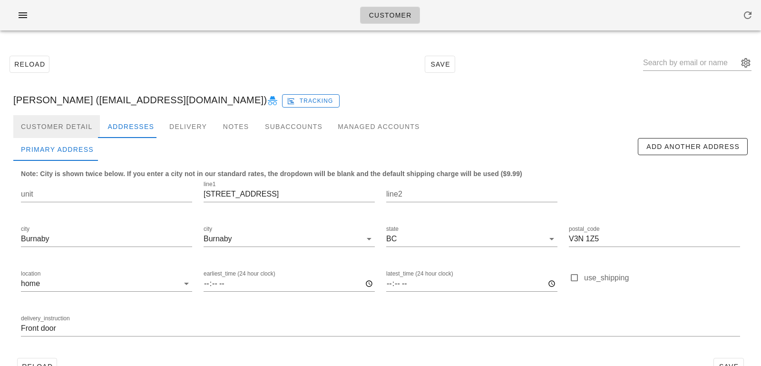
click at [85, 122] on div "Customer Detail" at bounding box center [56, 126] width 87 height 23
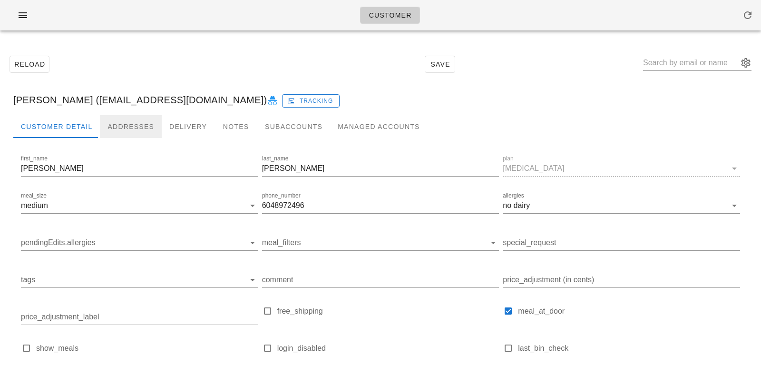
click at [119, 129] on div "Addresses" at bounding box center [131, 126] width 62 height 23
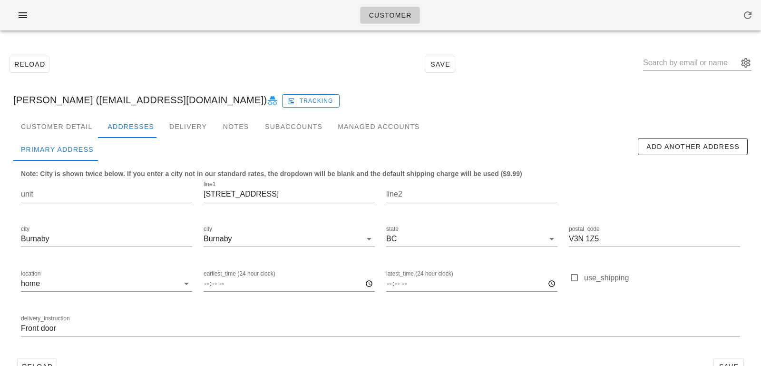
click at [267, 102] on icon at bounding box center [272, 100] width 11 height 11
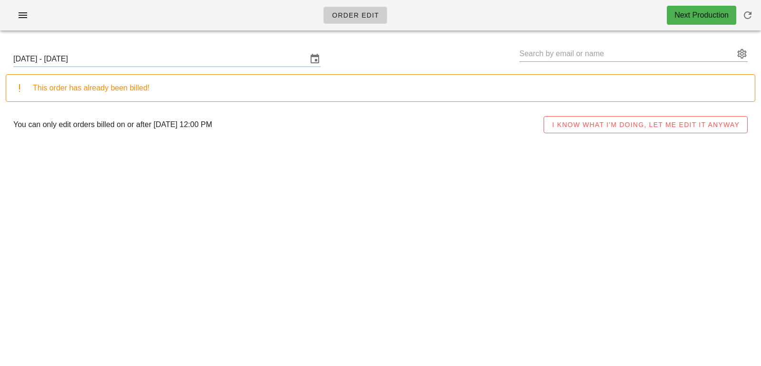
type input "[PERSON_NAME] ([EMAIL_ADDRESS][DOMAIN_NAME])"
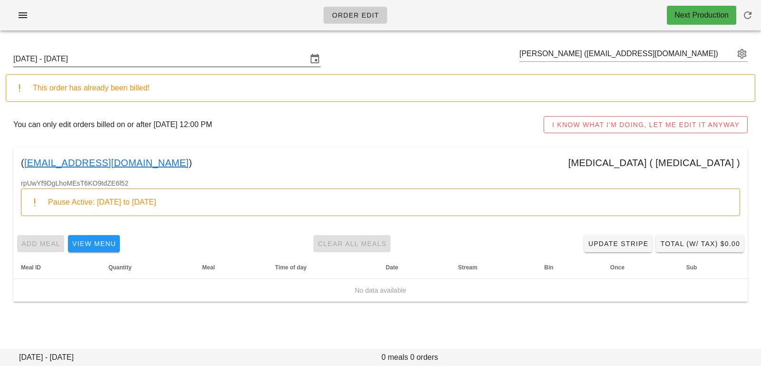
click at [285, 59] on input "[DATE] - [DATE]" at bounding box center [160, 58] width 294 height 15
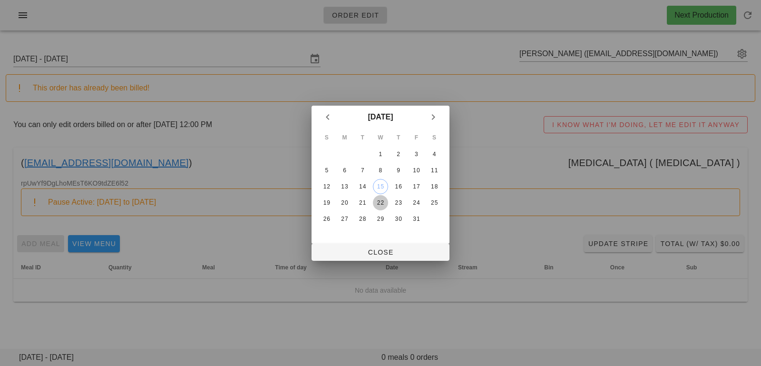
click at [380, 203] on div "22" at bounding box center [380, 202] width 15 height 7
click at [378, 252] on span "Close" at bounding box center [380, 252] width 123 height 8
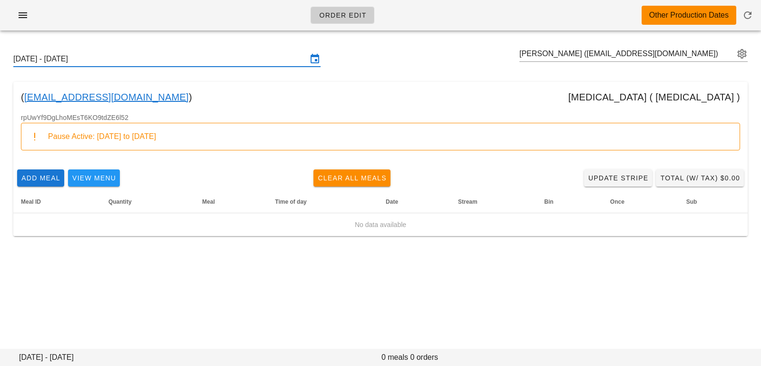
click at [195, 58] on input "Sunday October 19 - Saturday October 25" at bounding box center [160, 58] width 294 height 15
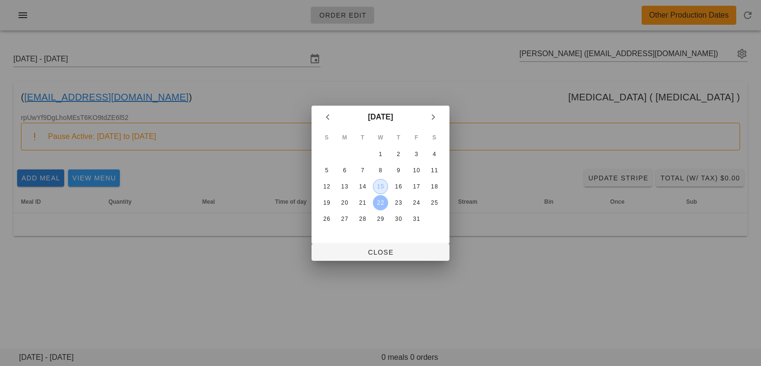
click at [377, 186] on div "15" at bounding box center [380, 186] width 14 height 7
click at [366, 255] on span "Close" at bounding box center [380, 252] width 123 height 8
type input "Sunday October 12 - Saturday October 18"
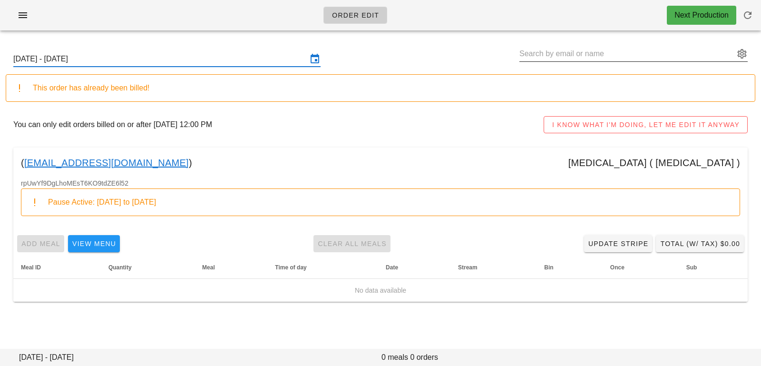
click at [557, 59] on input "text" at bounding box center [627, 53] width 215 height 15
paste input "amy.c.kwan@gmail.com"
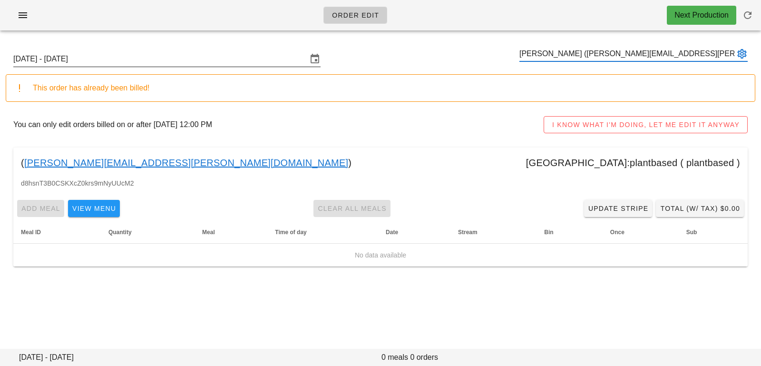
type input "[PERSON_NAME] ([PERSON_NAME][EMAIL_ADDRESS][PERSON_NAME][DOMAIN_NAME])"
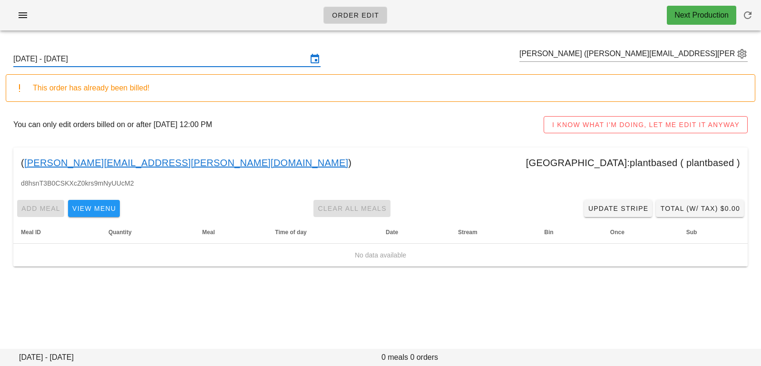
click at [287, 59] on input "Sunday October 12 - Saturday October 18" at bounding box center [160, 58] width 294 height 15
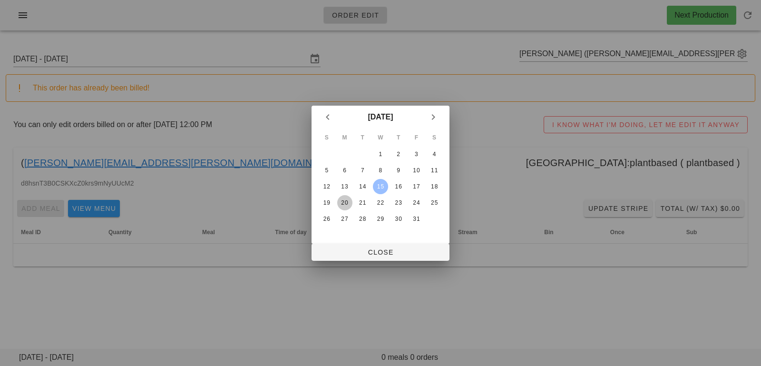
click at [344, 199] on div "20" at bounding box center [344, 202] width 15 height 7
click at [339, 248] on span "Close" at bounding box center [380, 252] width 123 height 8
type input "Sunday October 19 - Saturday October 25"
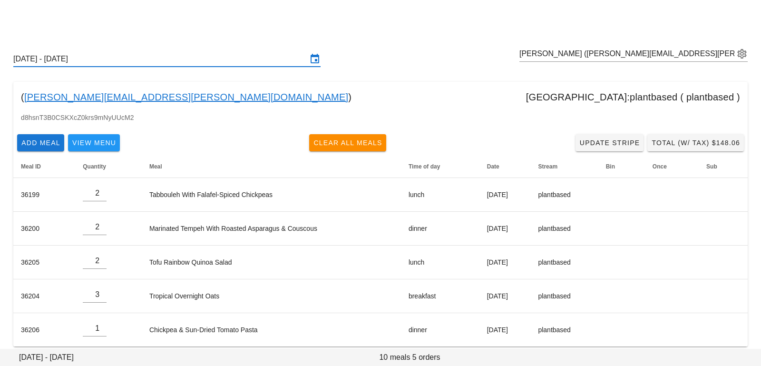
scroll to position [8, 0]
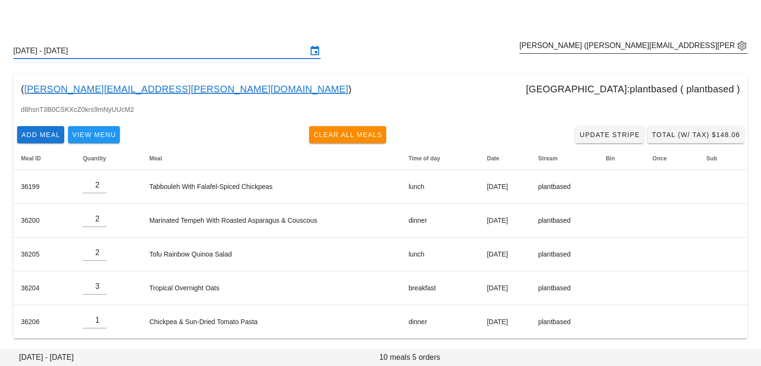
click at [737, 42] on button "appended action" at bounding box center [742, 45] width 11 height 11
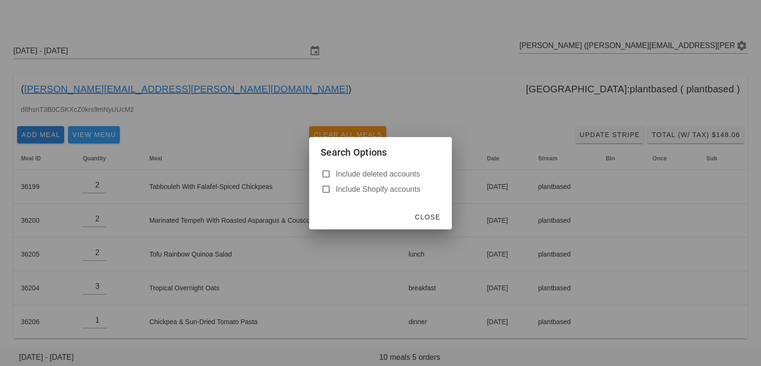
click at [374, 179] on label "Include deleted accounts" at bounding box center [388, 174] width 105 height 10
checkbox input "true"
click at [435, 218] on span "Close" at bounding box center [427, 217] width 26 height 8
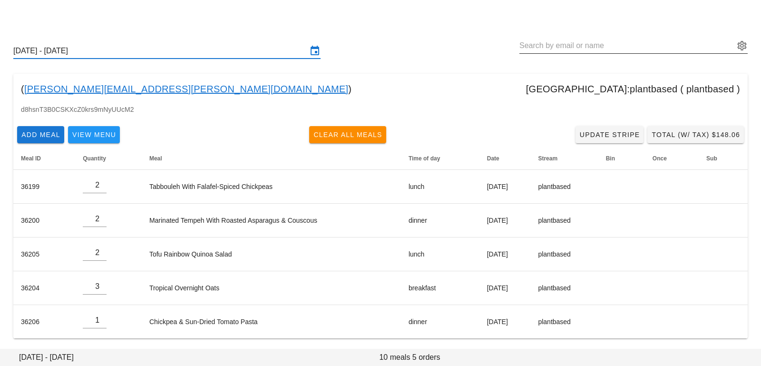
click at [587, 43] on input "text" at bounding box center [627, 45] width 215 height 15
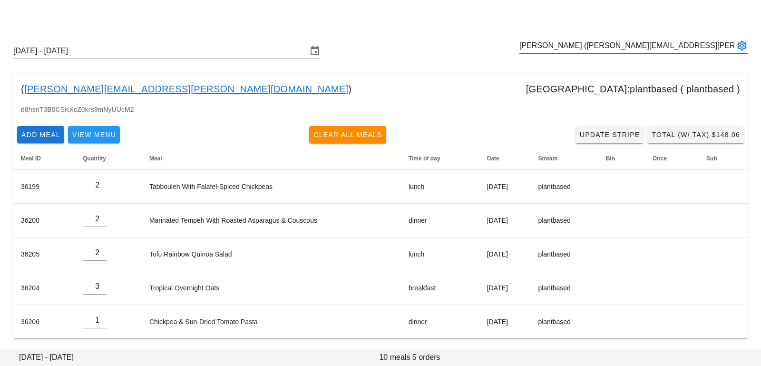
type input "[PERSON_NAME] ([PERSON_NAME][EMAIL_ADDRESS][PERSON_NAME][DOMAIN_NAME])"
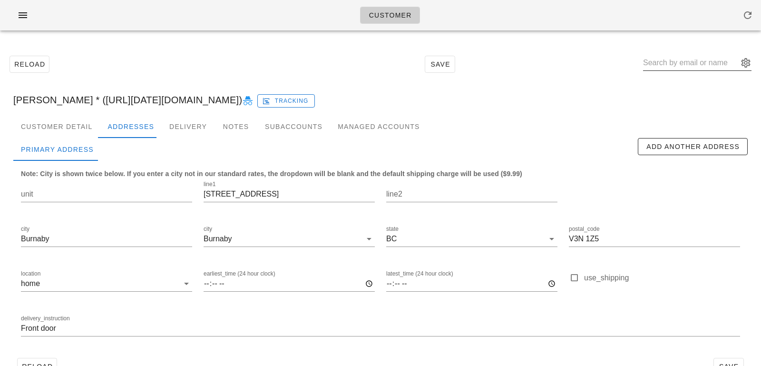
click at [693, 69] on input "text" at bounding box center [690, 62] width 95 height 15
paste input "[PERSON_NAME][EMAIL_ADDRESS][PERSON_NAME][DOMAIN_NAME]"
type input "[PERSON_NAME][EMAIL_ADDRESS][PERSON_NAME][DOMAIN_NAME]"
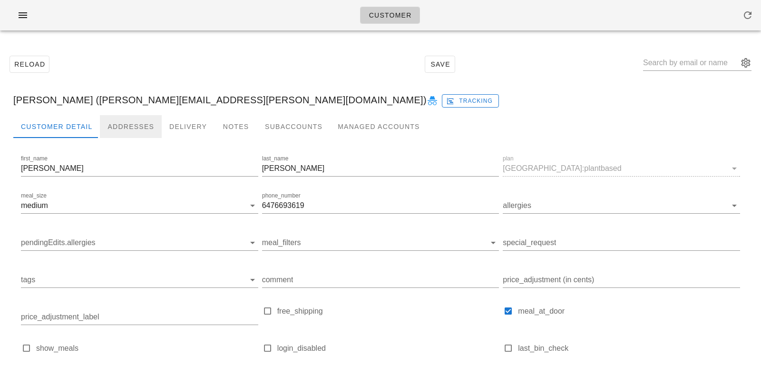
click at [131, 123] on div "Addresses" at bounding box center [131, 126] width 62 height 23
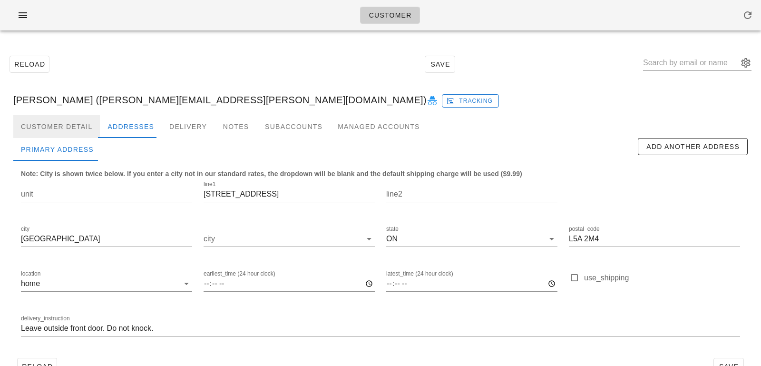
click at [89, 125] on div "Customer Detail" at bounding box center [56, 126] width 87 height 23
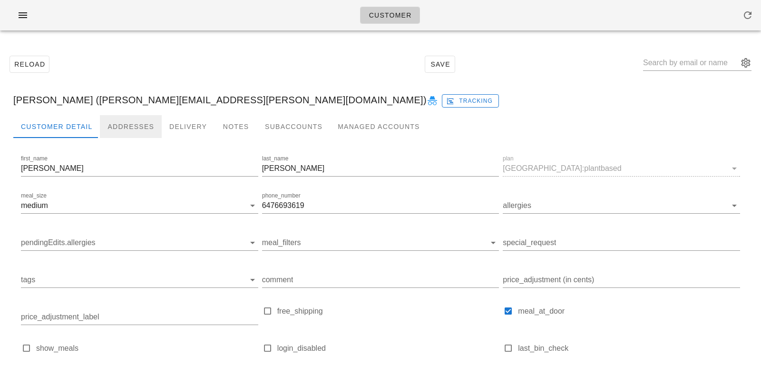
click at [119, 126] on div "Addresses" at bounding box center [131, 126] width 62 height 23
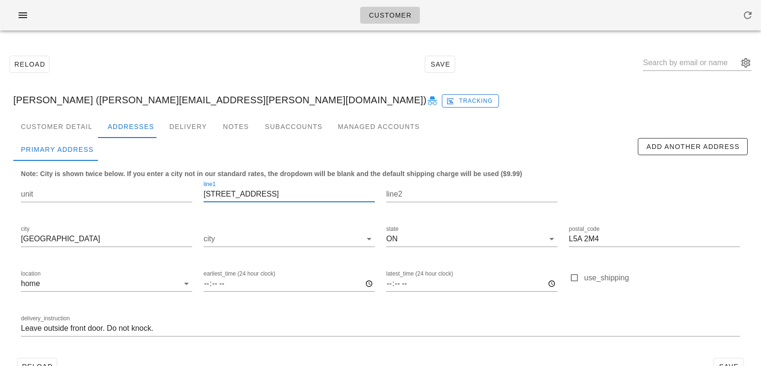
drag, startPoint x: 273, startPoint y: 197, endPoint x: 226, endPoint y: 174, distance: 52.1
click at [226, 174] on div "line1 2176 Florian Road" at bounding box center [289, 195] width 183 height 45
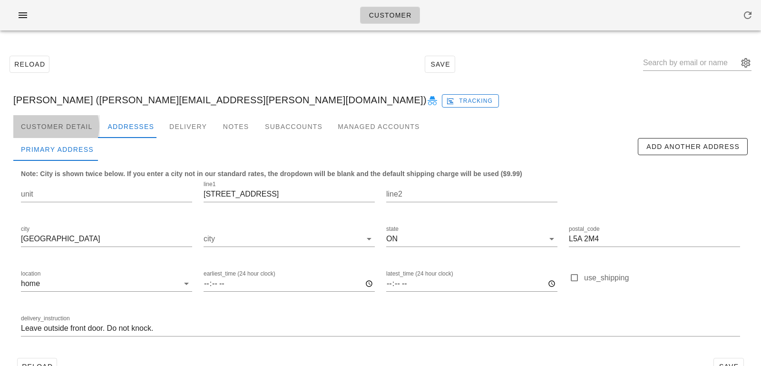
click at [85, 128] on div "Customer Detail" at bounding box center [56, 126] width 87 height 23
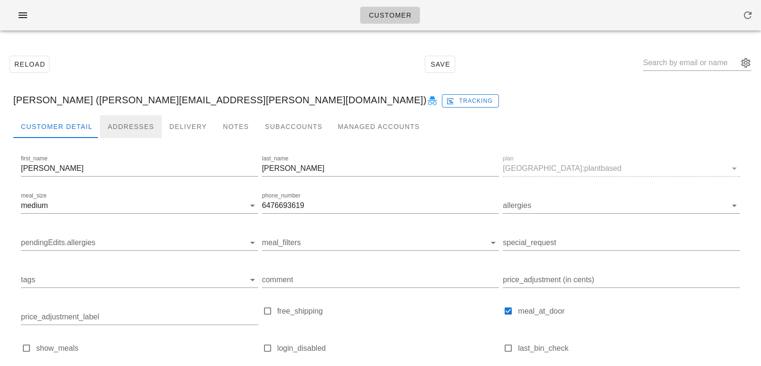
click at [113, 124] on div "Addresses" at bounding box center [131, 126] width 62 height 23
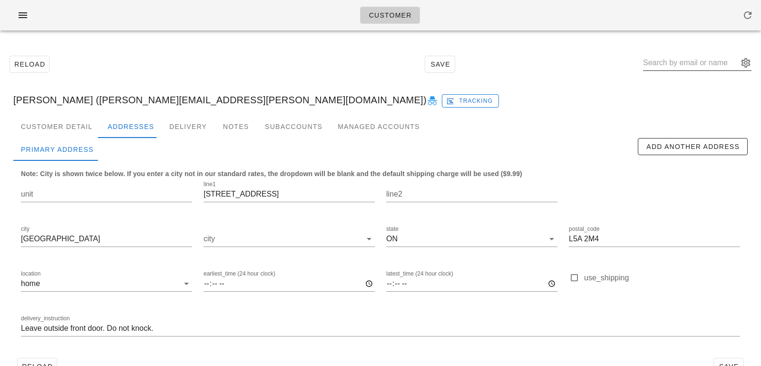
click at [693, 61] on input "text" at bounding box center [690, 62] width 95 height 15
paste input "riad.rasheed@gmail.com"
type input "riad.rasheed@gmail.com"
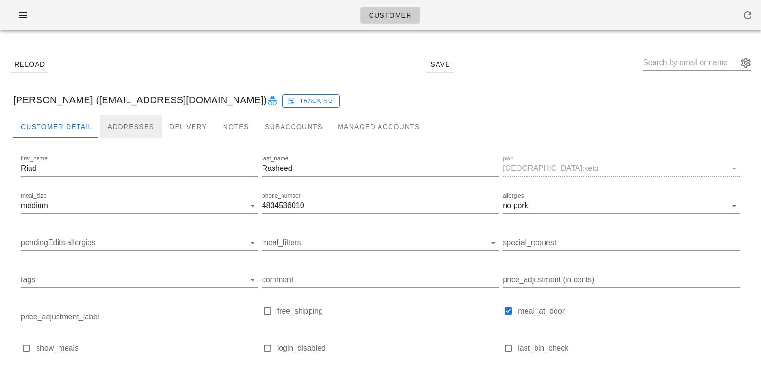
click at [130, 134] on div "Addresses" at bounding box center [131, 126] width 62 height 23
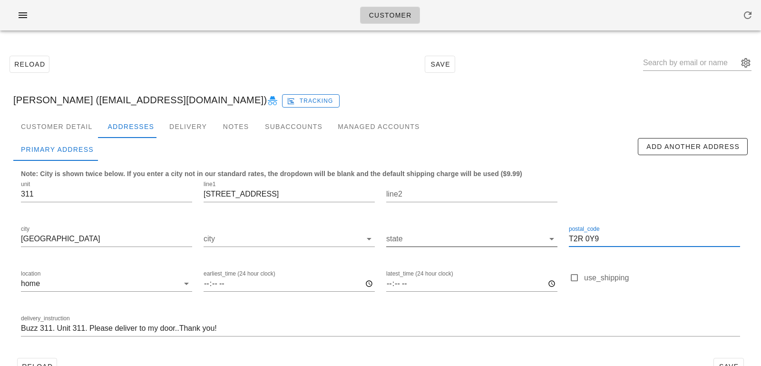
drag, startPoint x: 606, startPoint y: 236, endPoint x: 514, endPoint y: 233, distance: 91.4
click at [514, 233] on div "unit 311 line1 303 13 Avenue SW line2 city Calgary city state postal_code T2R 0…" at bounding box center [380, 262] width 731 height 179
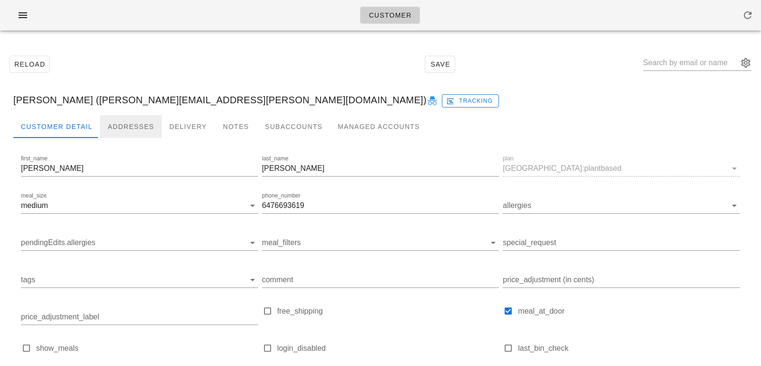
click at [126, 128] on div "Addresses" at bounding box center [131, 126] width 62 height 23
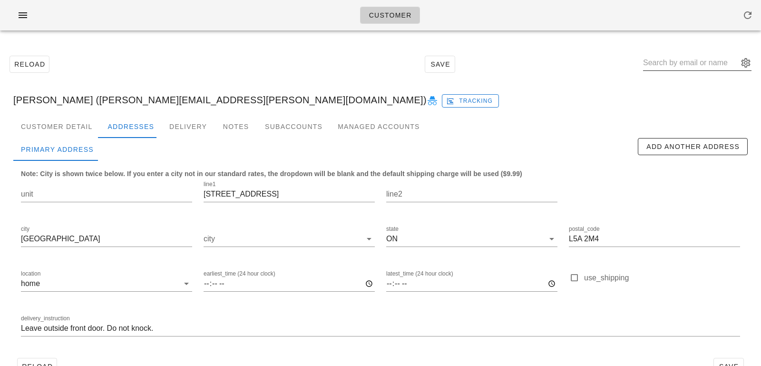
drag, startPoint x: 698, startPoint y: 53, endPoint x: 694, endPoint y: 60, distance: 7.9
click at [698, 54] on div at bounding box center [697, 64] width 108 height 31
click at [694, 60] on input "text" at bounding box center [690, 62] width 95 height 15
paste input "[PERSON_NAME][DOMAIN_NAME][EMAIL_ADDRESS][DOMAIN_NAME]"
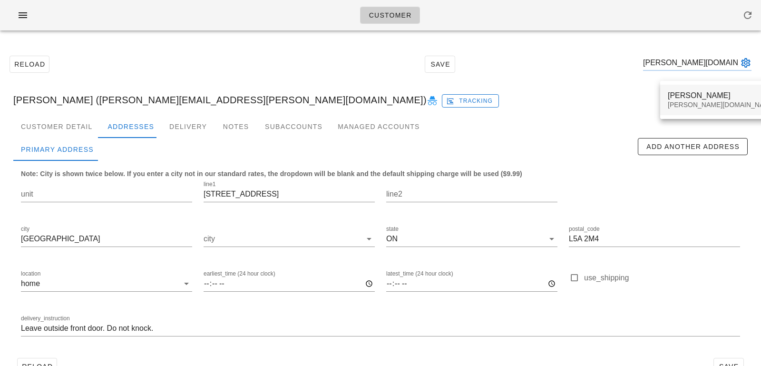
type input "[PERSON_NAME][DOMAIN_NAME][EMAIL_ADDRESS][DOMAIN_NAME]"
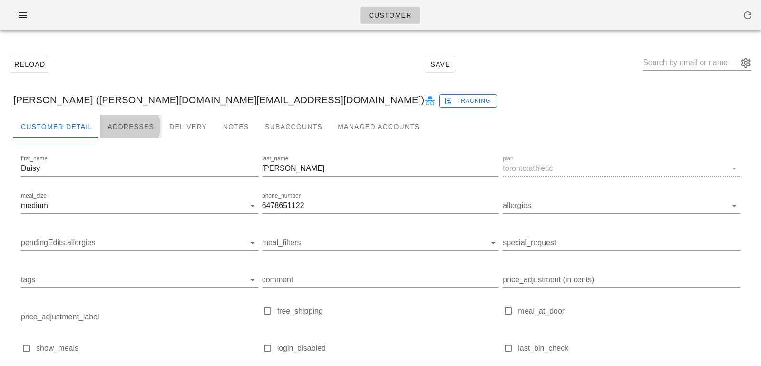
click at [123, 134] on div "Addresses" at bounding box center [131, 126] width 62 height 23
